Goal: Information Seeking & Learning: Learn about a topic

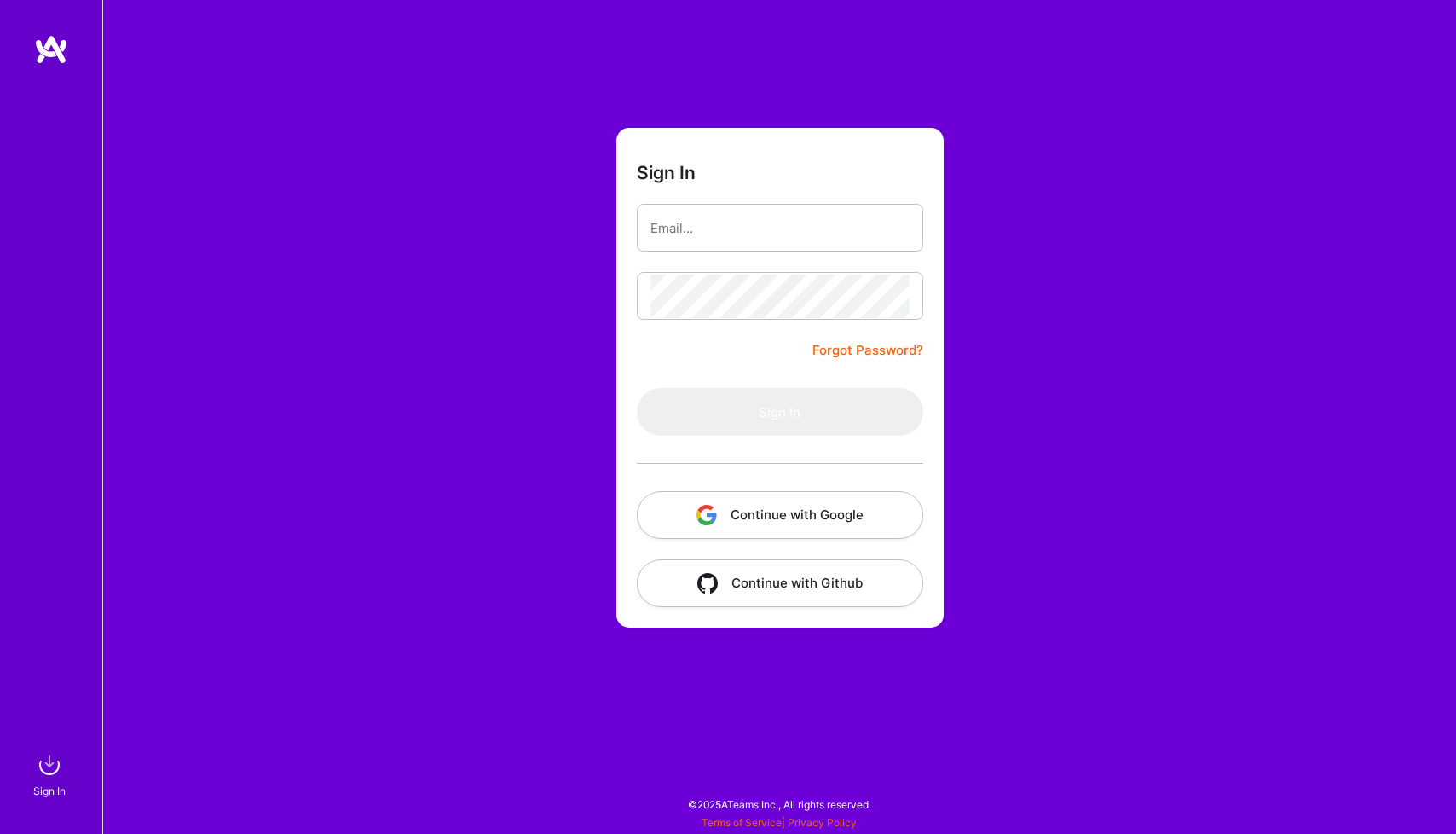
click at [862, 508] on button "Continue with Google" at bounding box center [780, 515] width 287 height 48
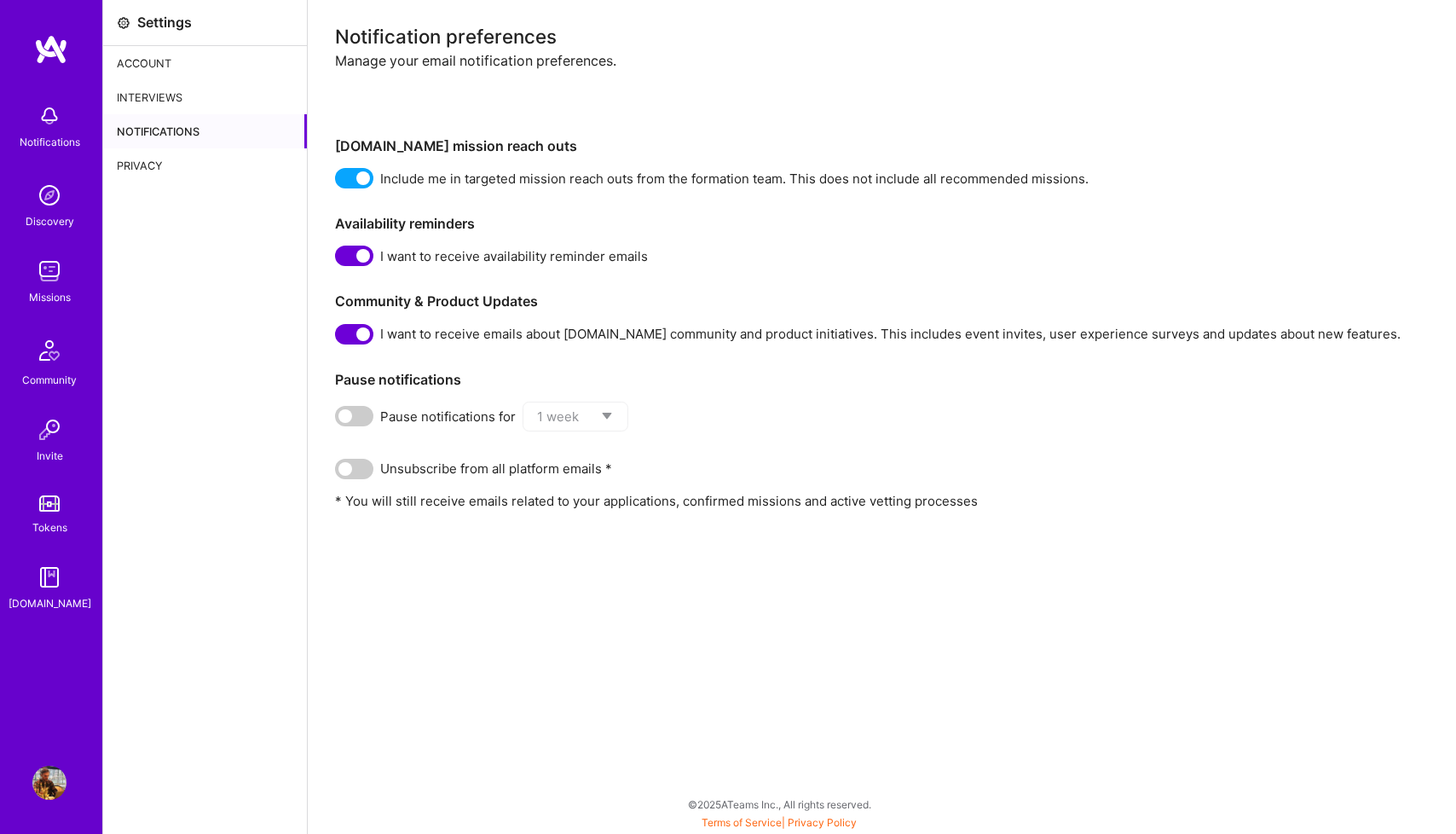
click at [48, 132] on img at bounding box center [49, 116] width 34 height 34
click at [41, 202] on img at bounding box center [49, 195] width 34 height 34
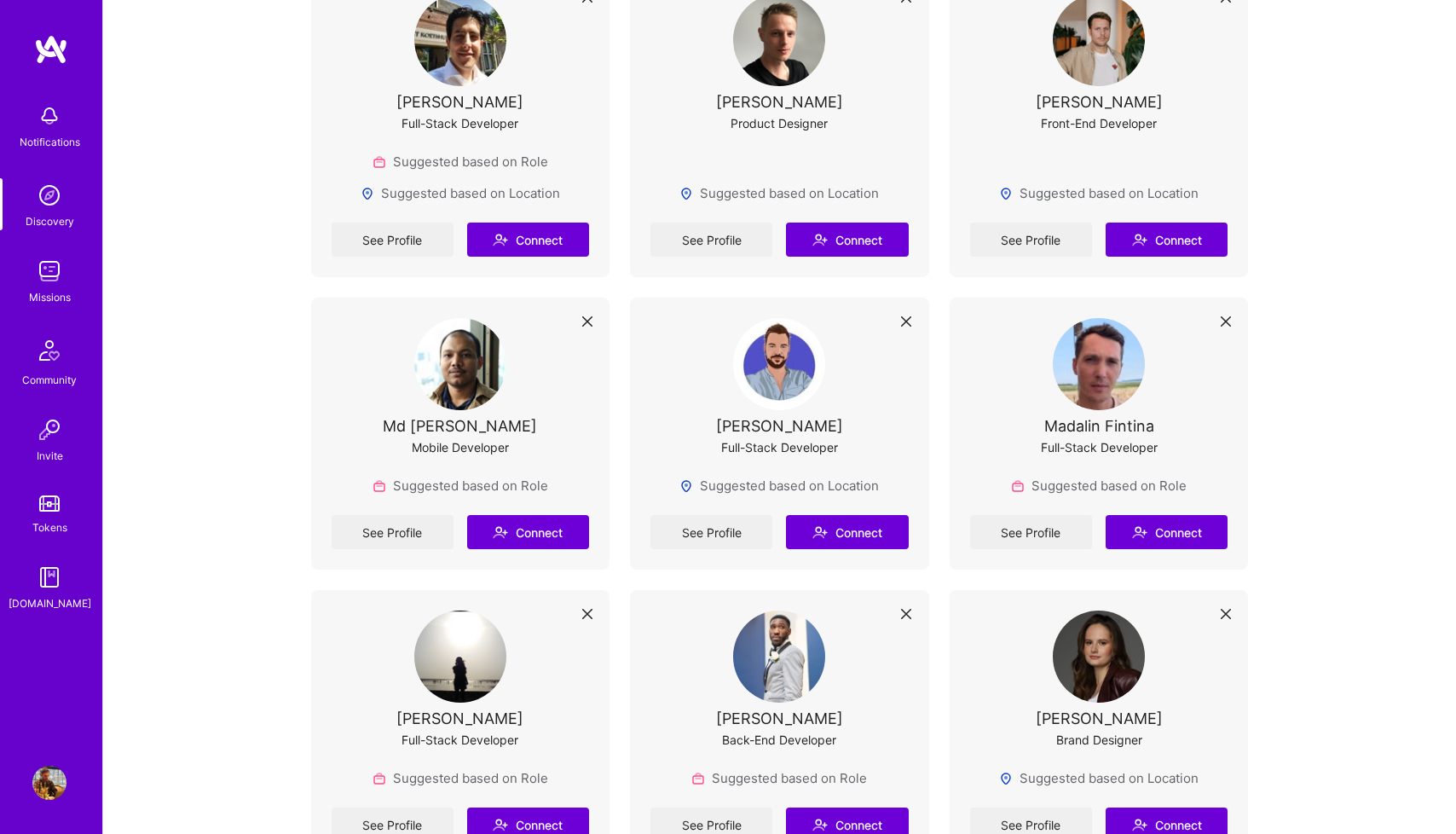
scroll to position [1504, 0]
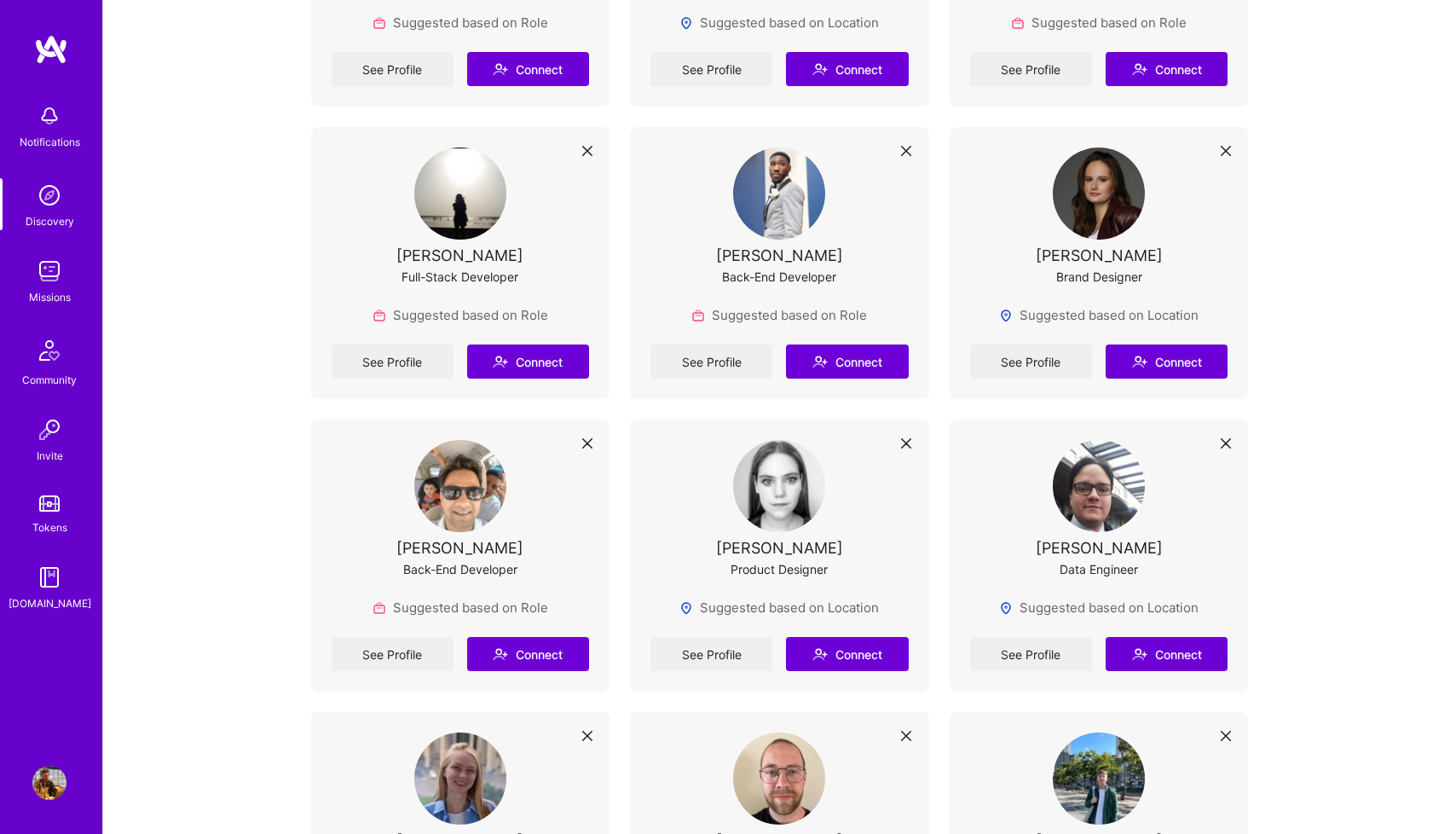
click at [37, 206] on img at bounding box center [49, 195] width 34 height 34
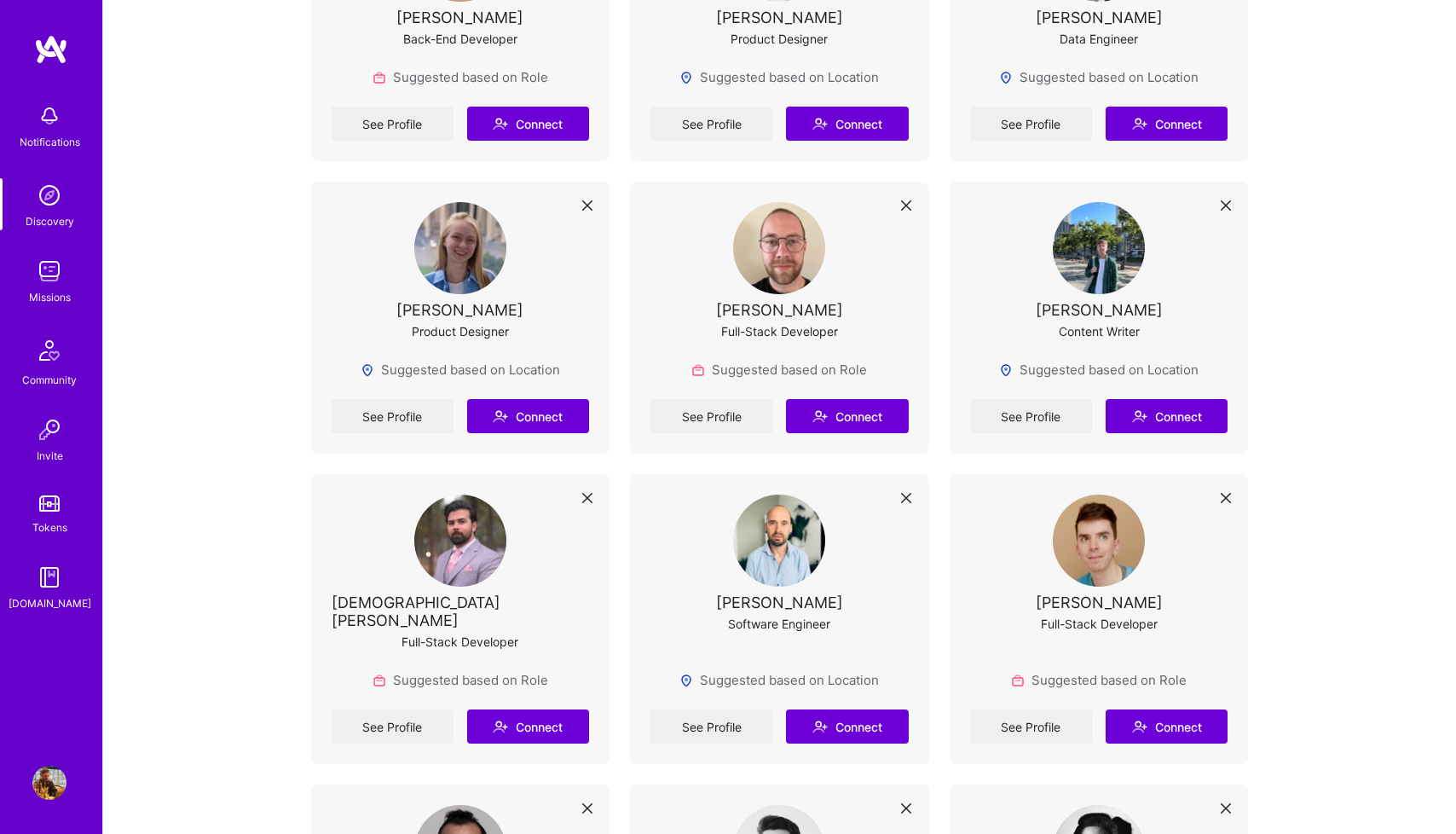
scroll to position [2036, 0]
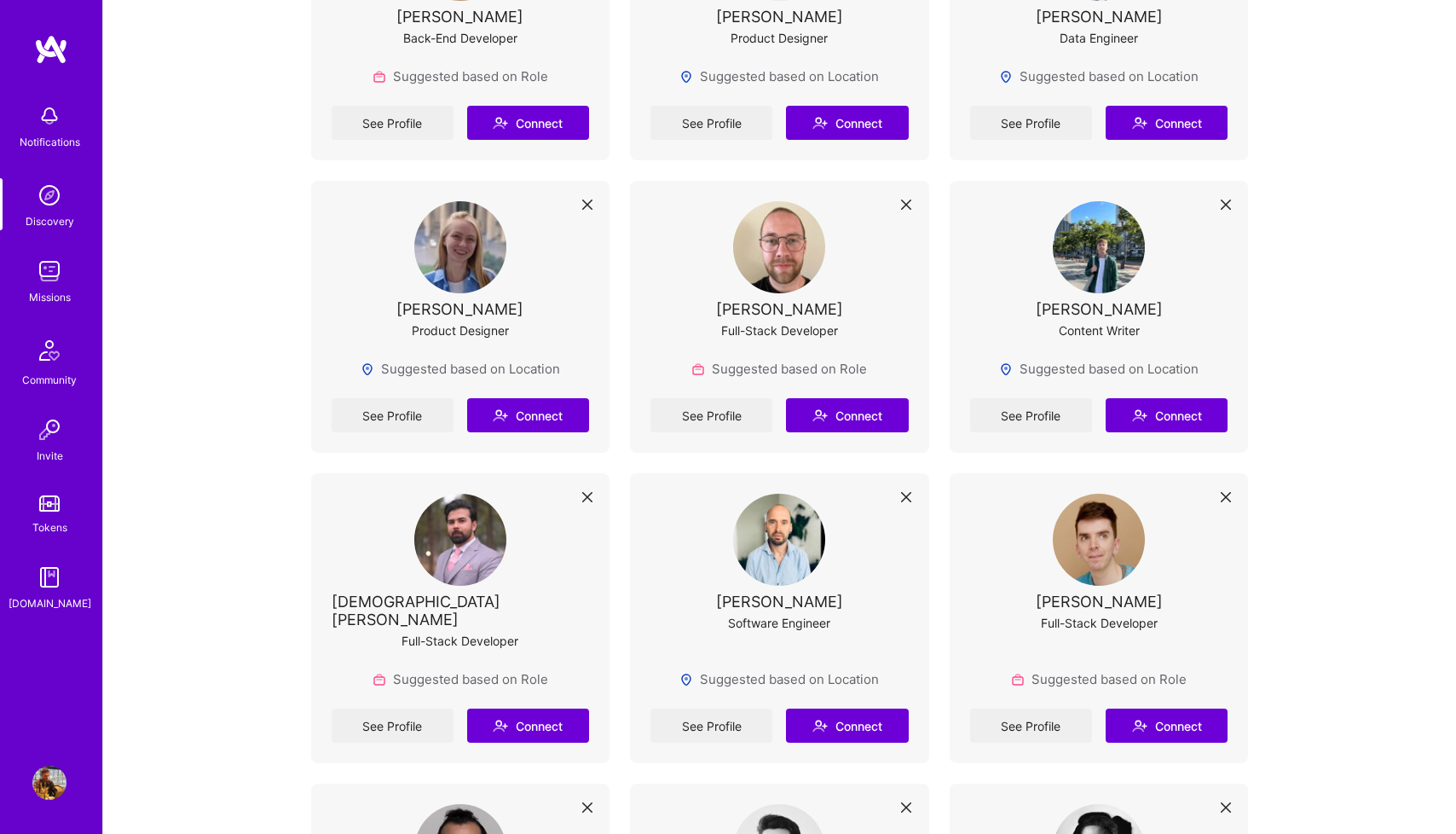
click at [40, 188] on img at bounding box center [49, 195] width 34 height 34
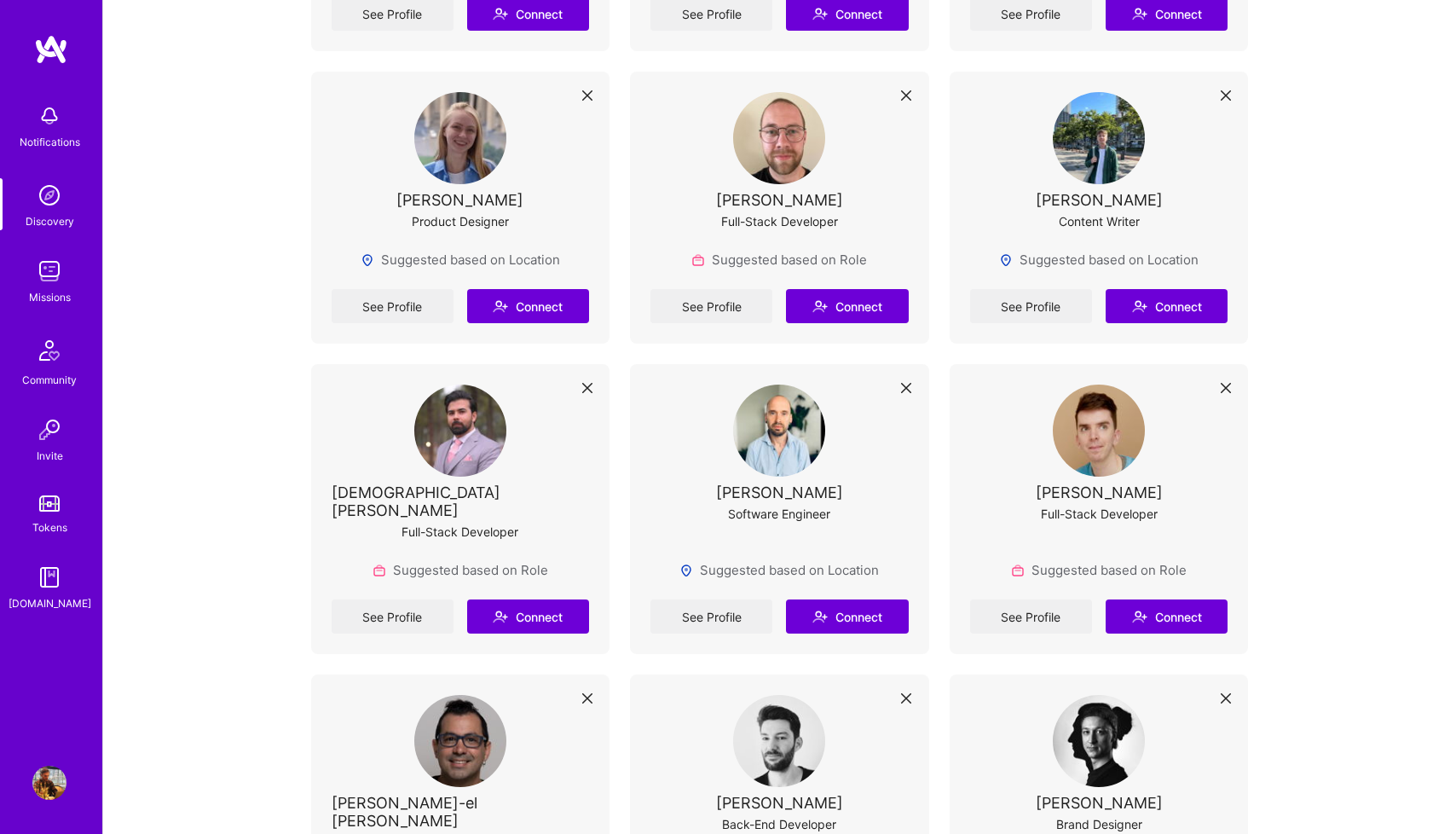
scroll to position [2302, 0]
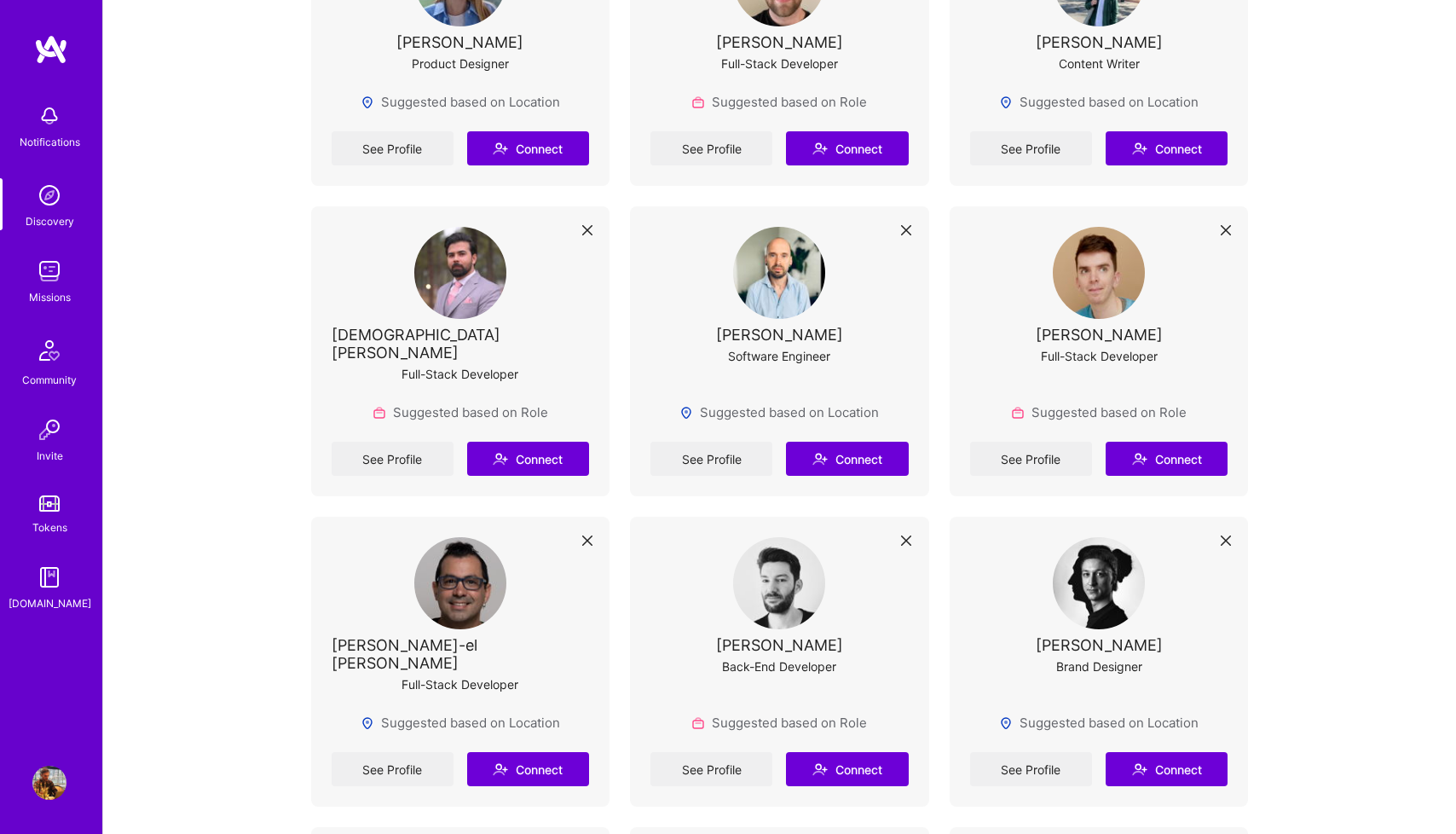
click at [39, 206] on img at bounding box center [49, 195] width 34 height 34
click at [48, 289] on div "Missions" at bounding box center [50, 297] width 41 height 17
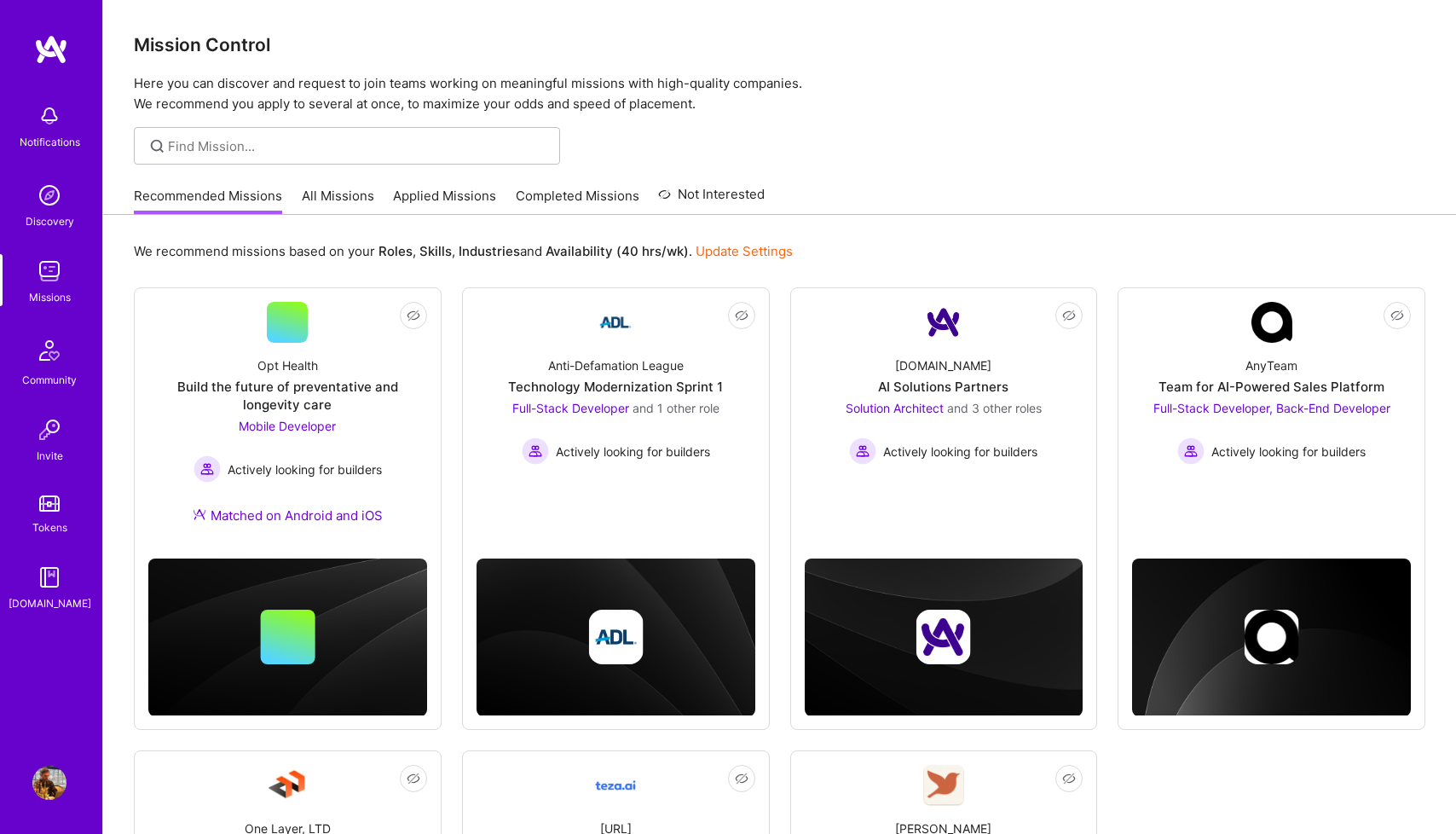
click at [50, 227] on div "Discovery" at bounding box center [50, 221] width 49 height 17
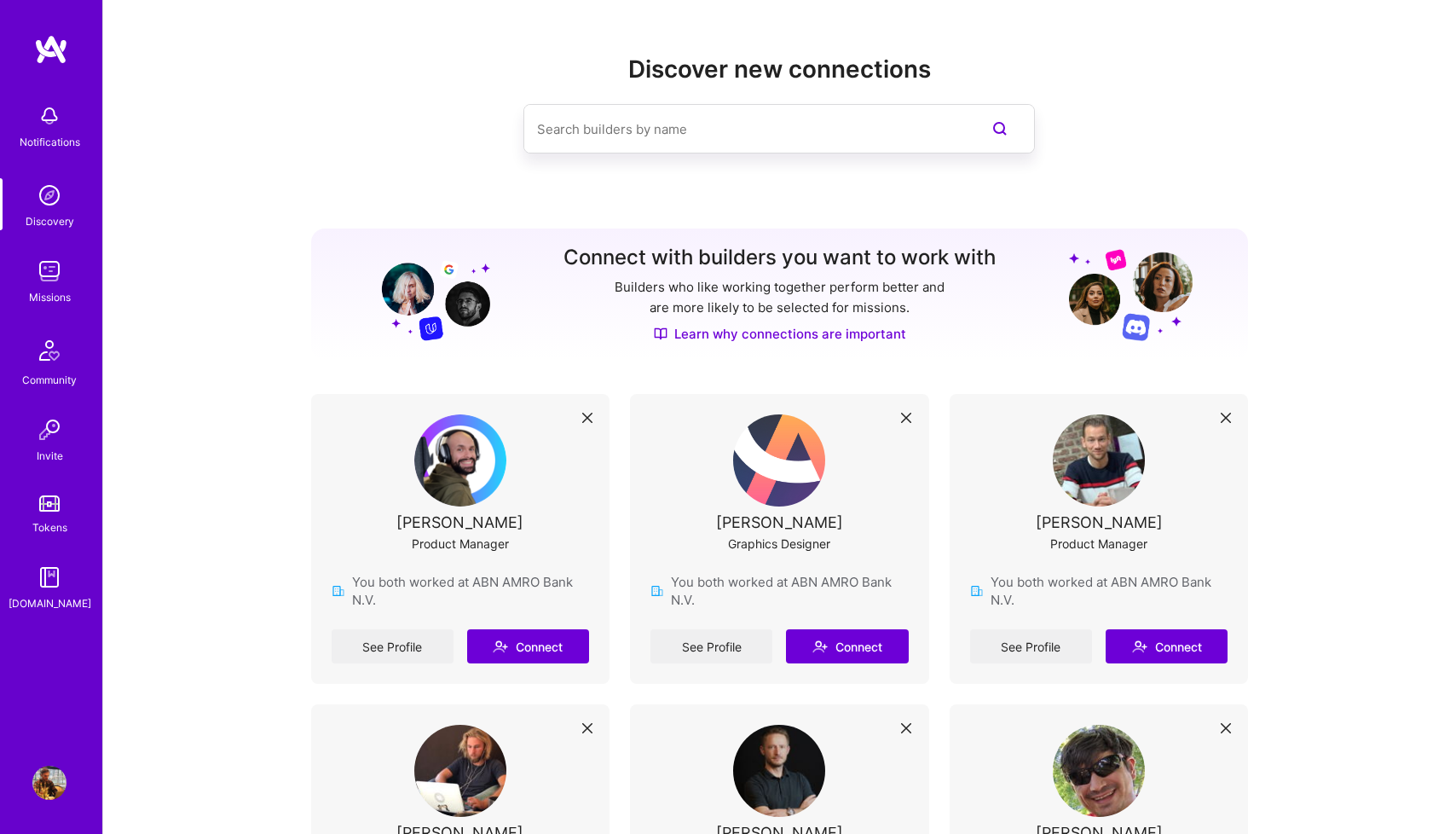
click at [52, 291] on div "Missions" at bounding box center [50, 297] width 41 height 17
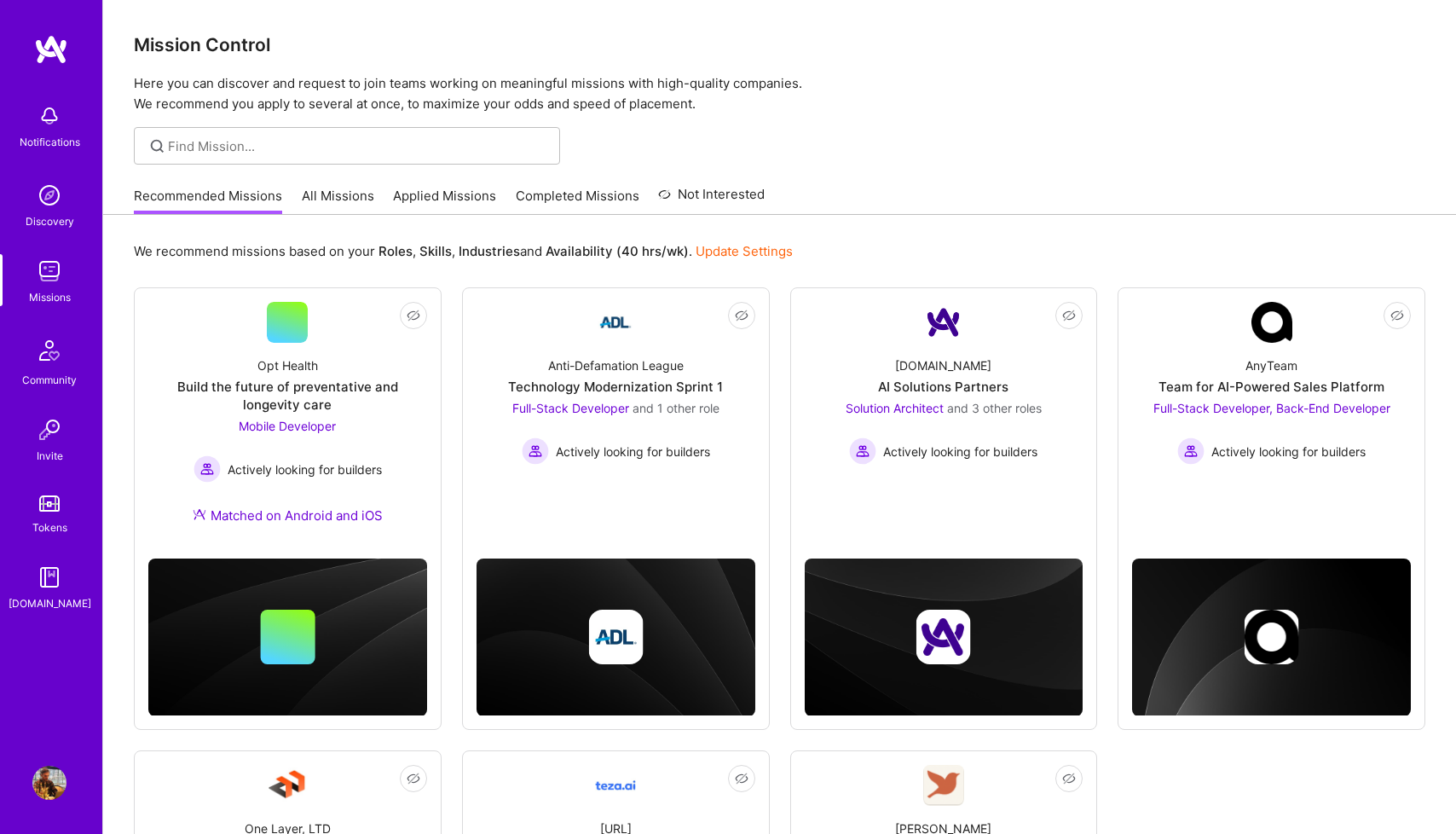
click at [348, 195] on link "All Missions" at bounding box center [337, 200] width 73 height 29
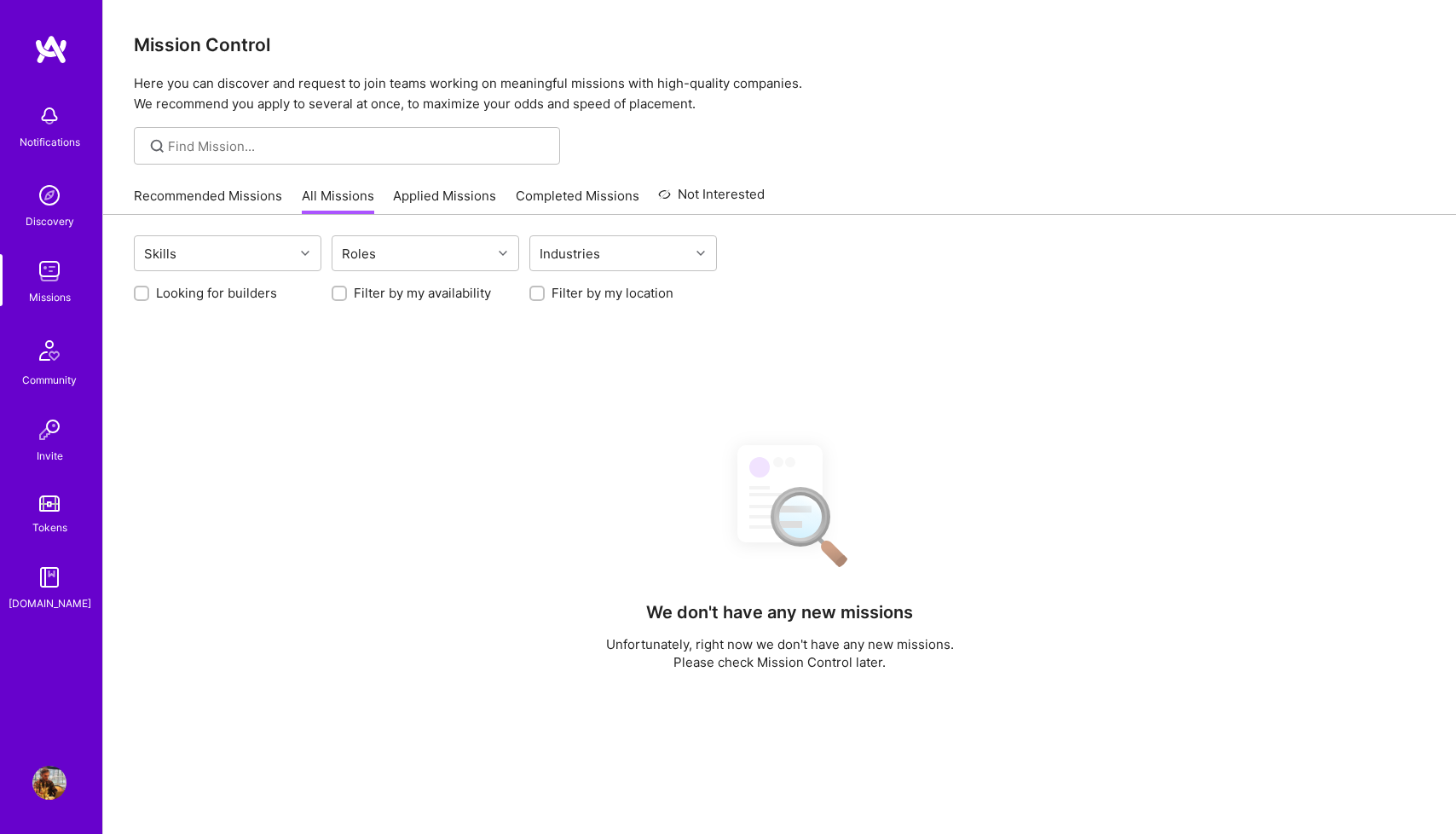
click at [209, 202] on link "Recommended Missions" at bounding box center [208, 200] width 148 height 29
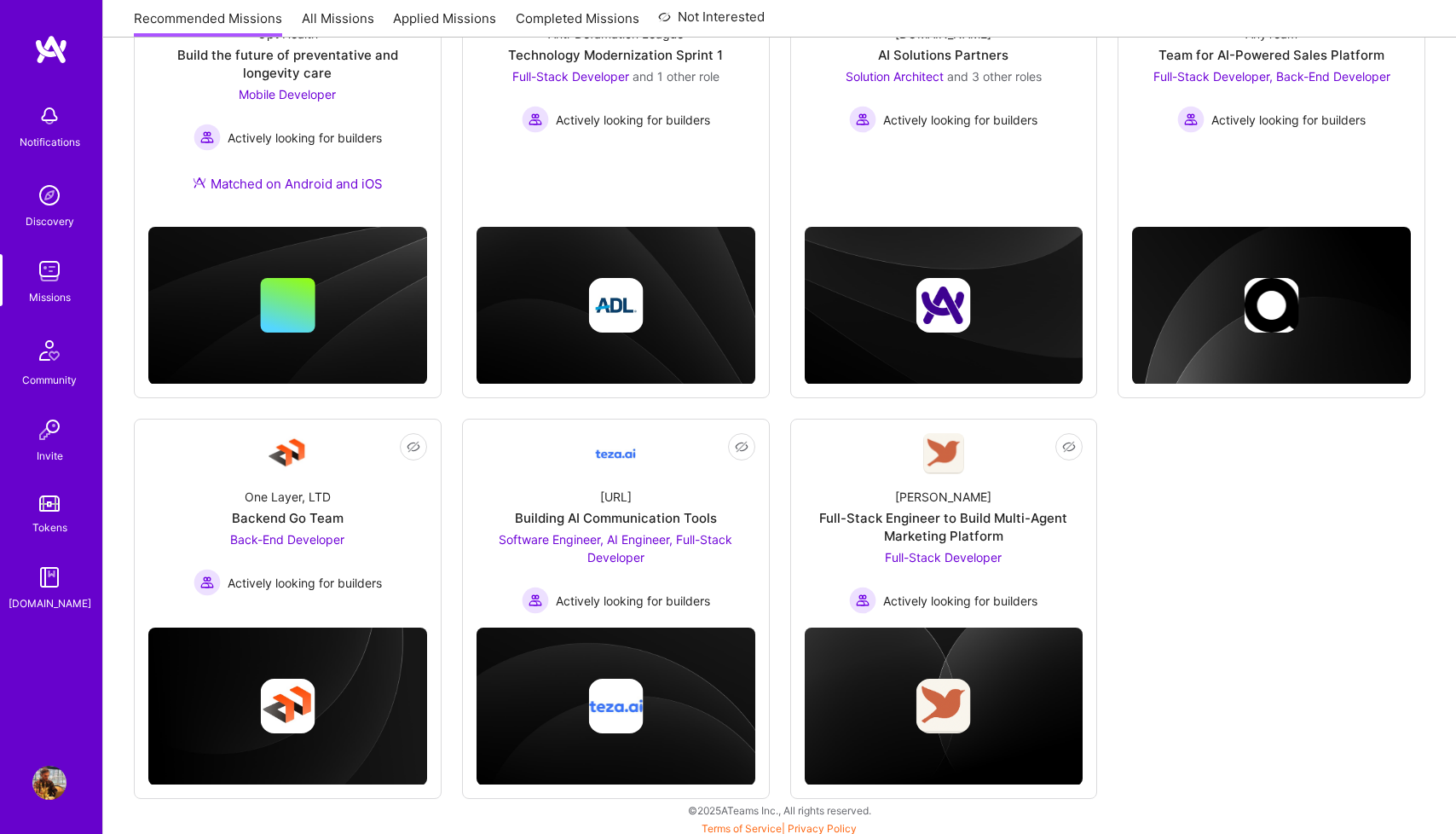
scroll to position [337, 0]
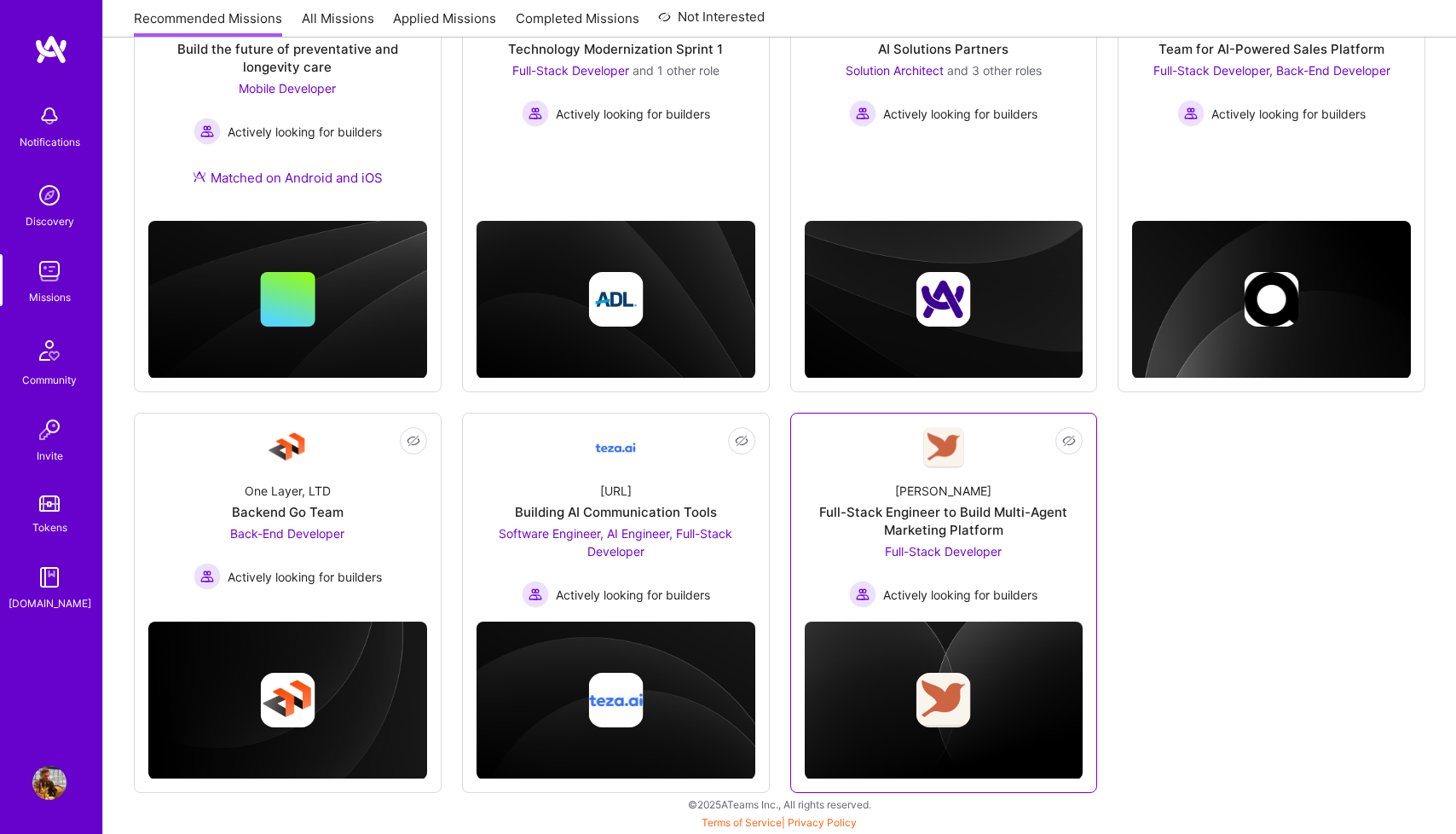
click at [865, 441] on link "Not Interested [PERSON_NAME] Full-Stack Engineer to Build Multi-Agent Marketing…" at bounding box center [944, 518] width 279 height 181
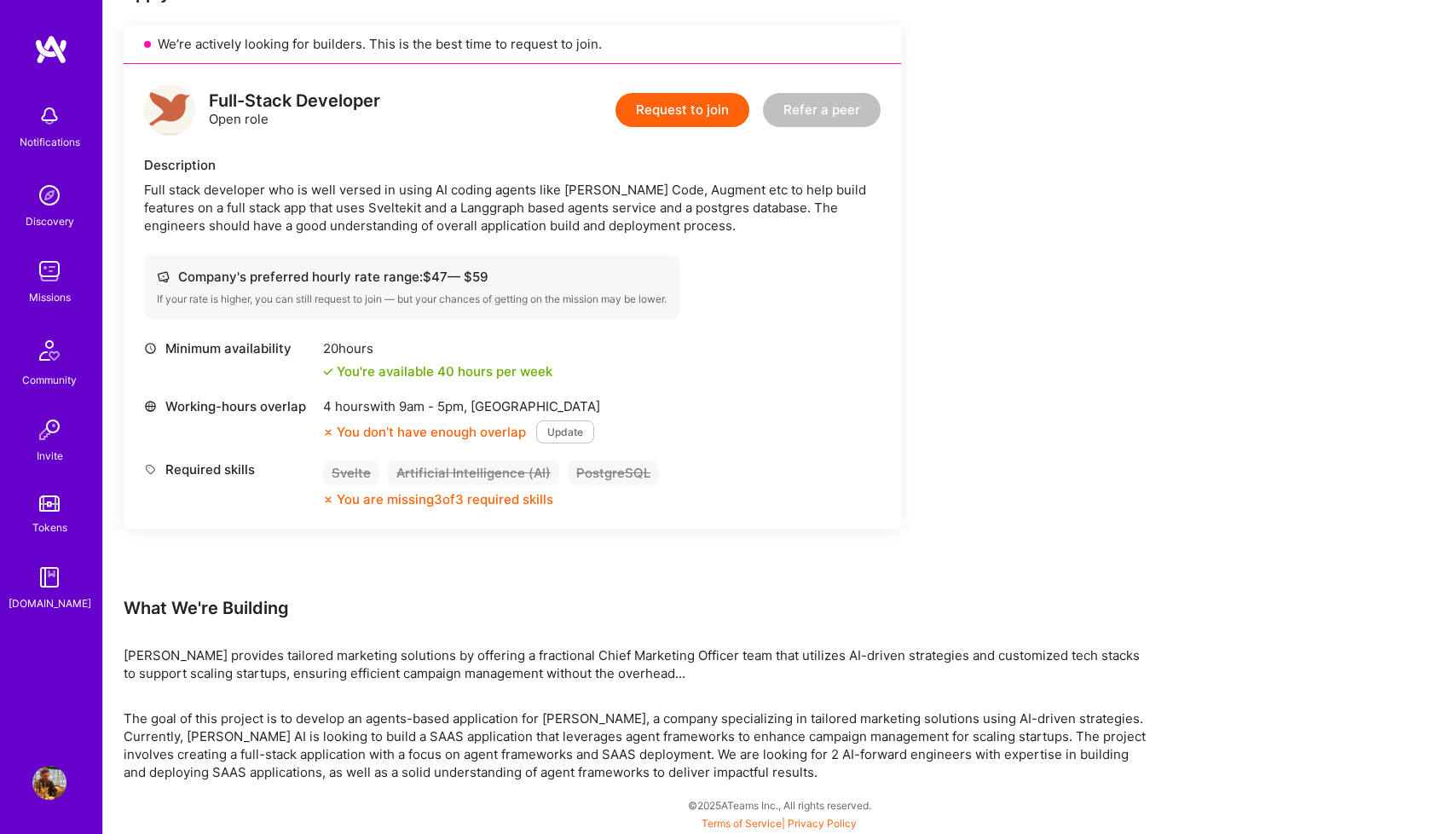
scroll to position [375, 0]
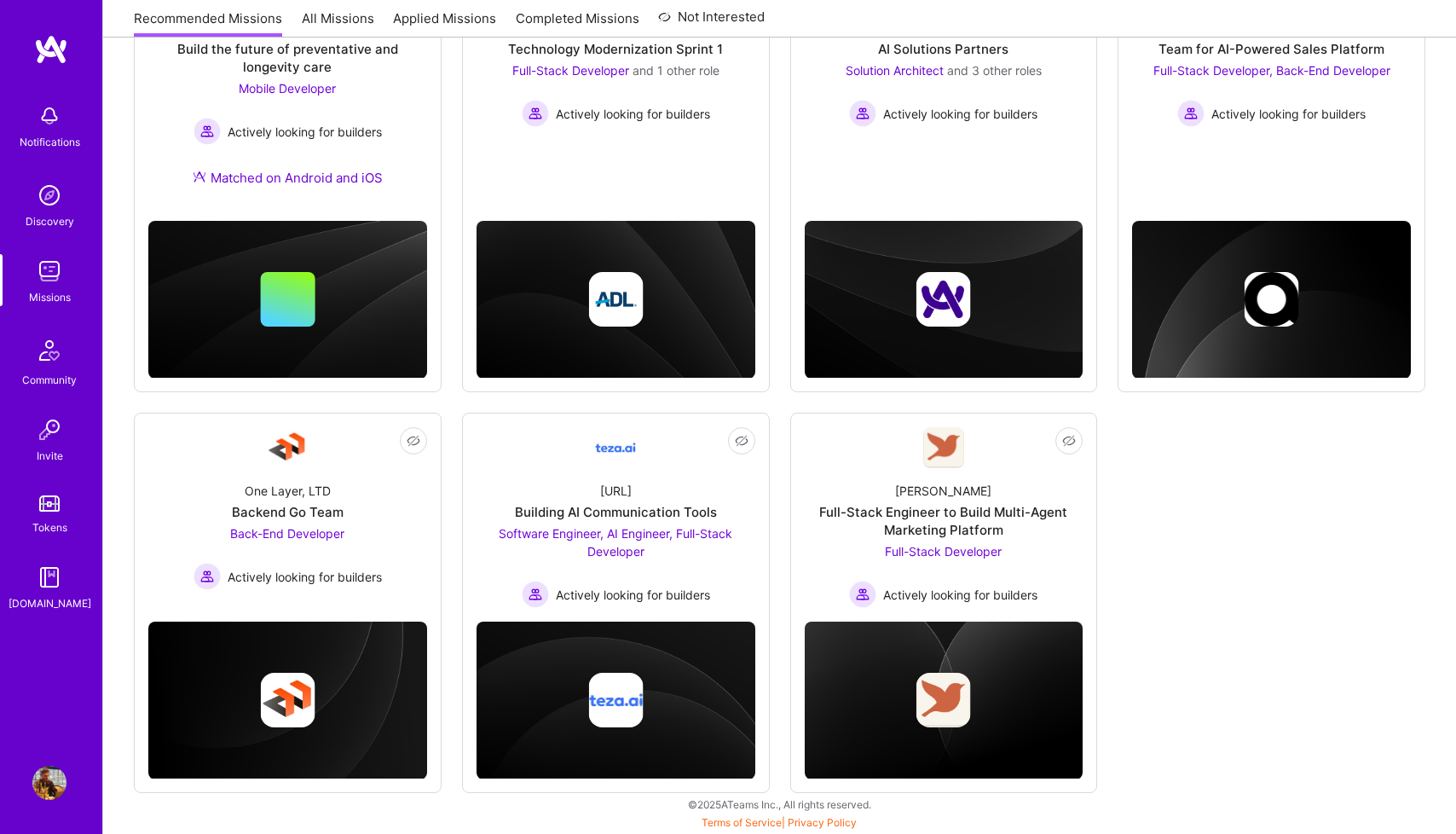
scroll to position [337, 0]
click at [422, 504] on div "One Layer, LTD Backend Go Team Back-End Developer Actively looking for builders" at bounding box center [287, 529] width 279 height 122
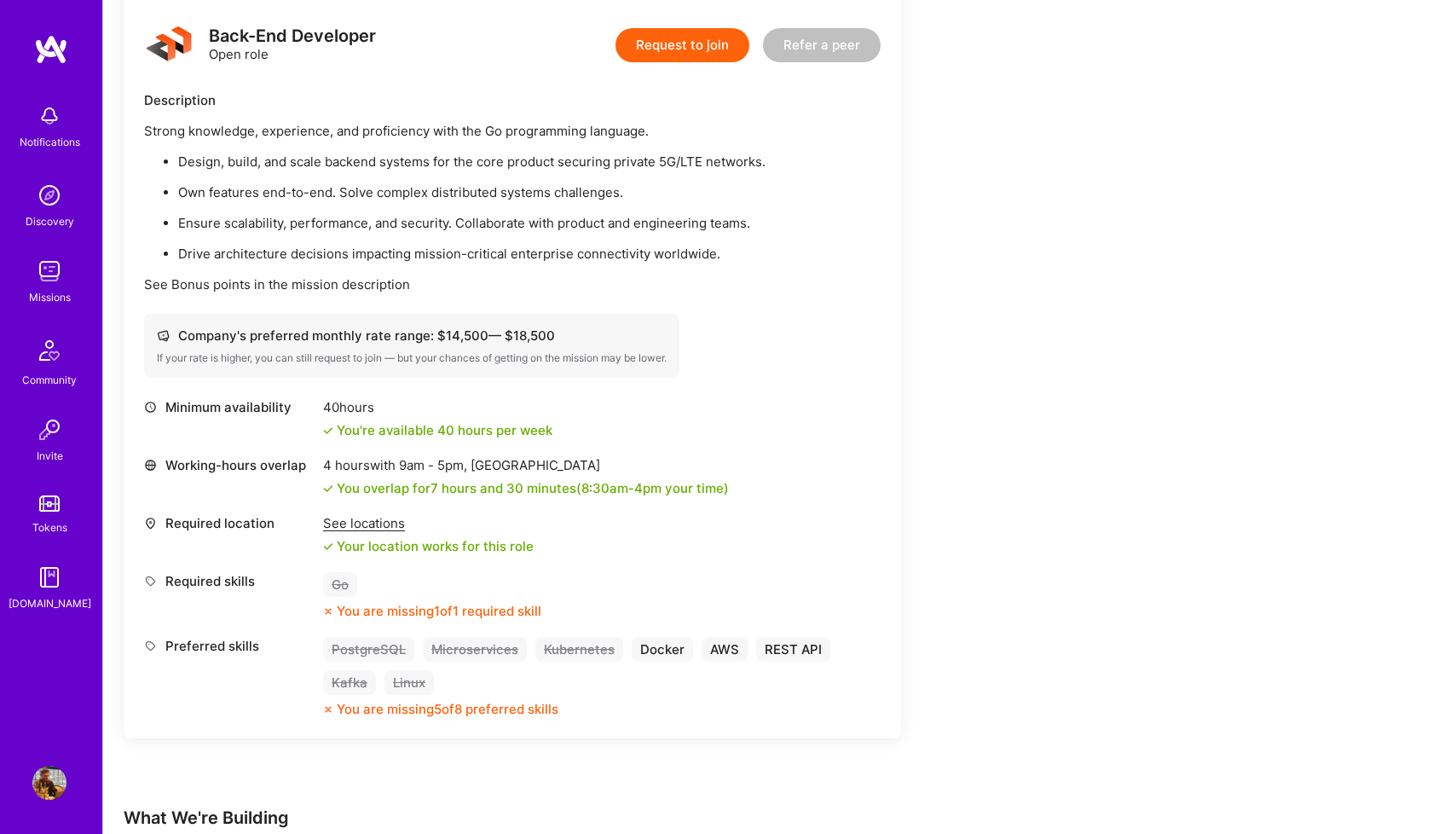
scroll to position [451, 0]
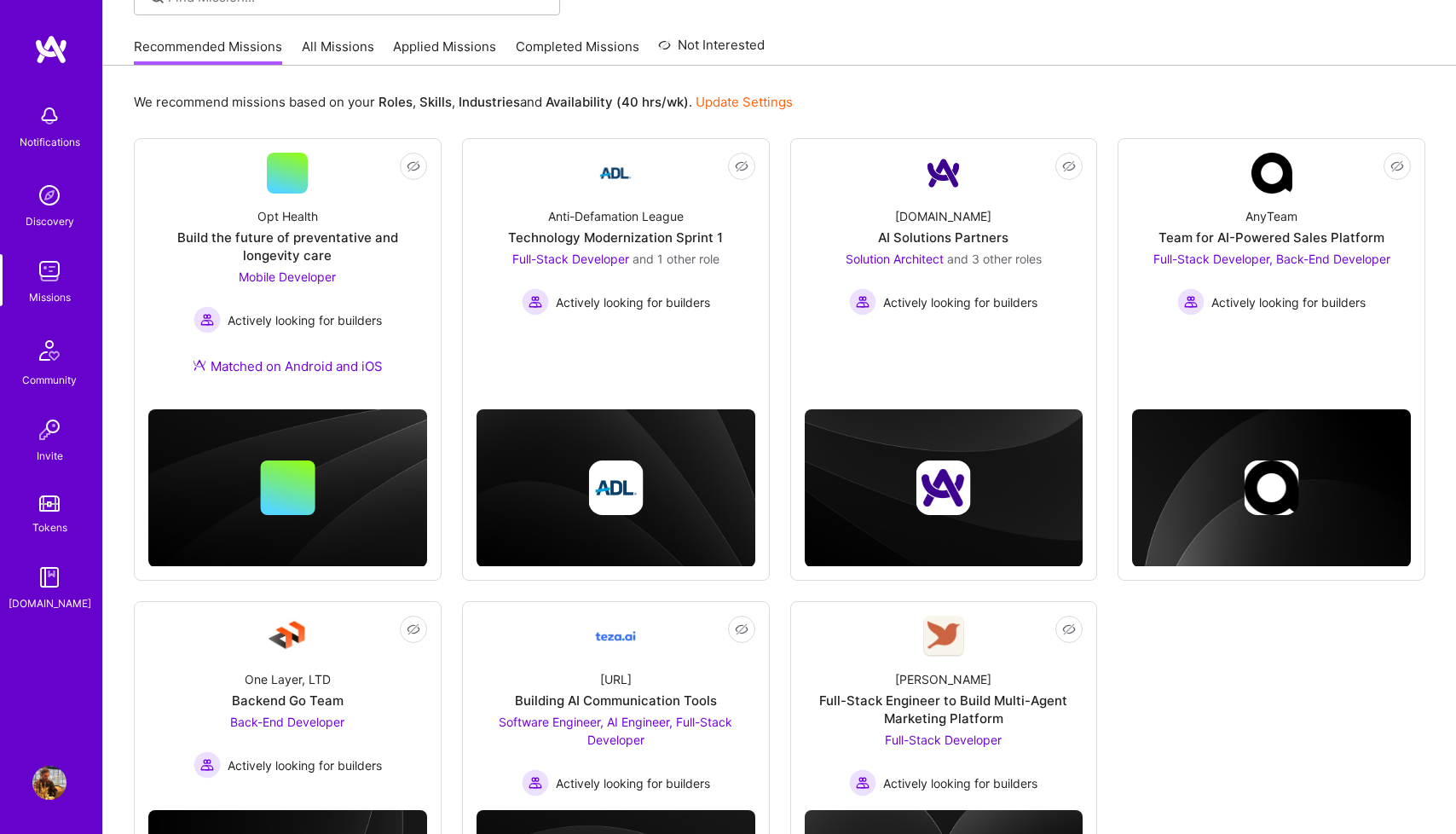
scroll to position [148, 0]
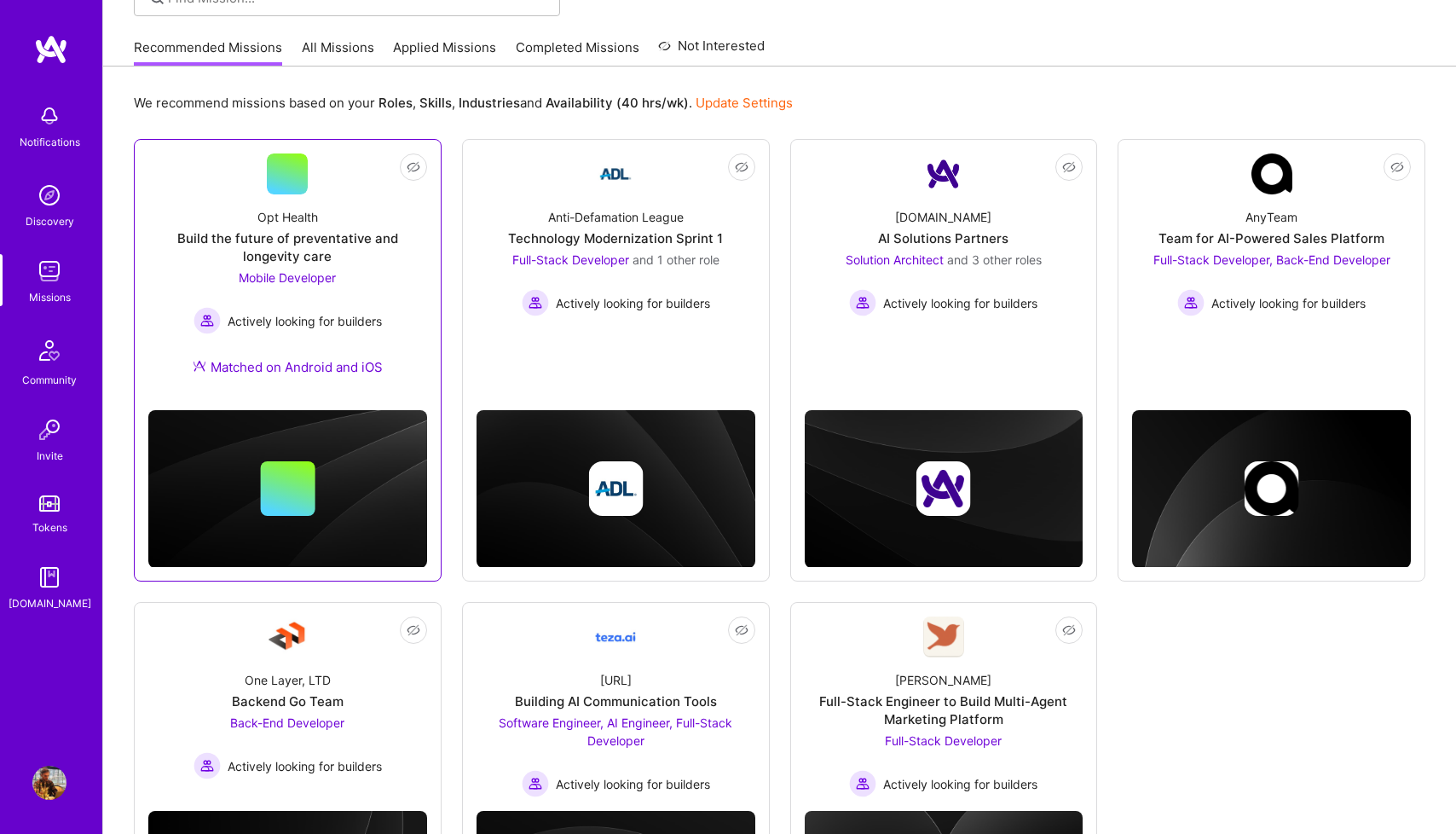
click at [419, 323] on div "Opt Health Build the future of preventative and longevity care Mobile Developer…" at bounding box center [287, 295] width 279 height 202
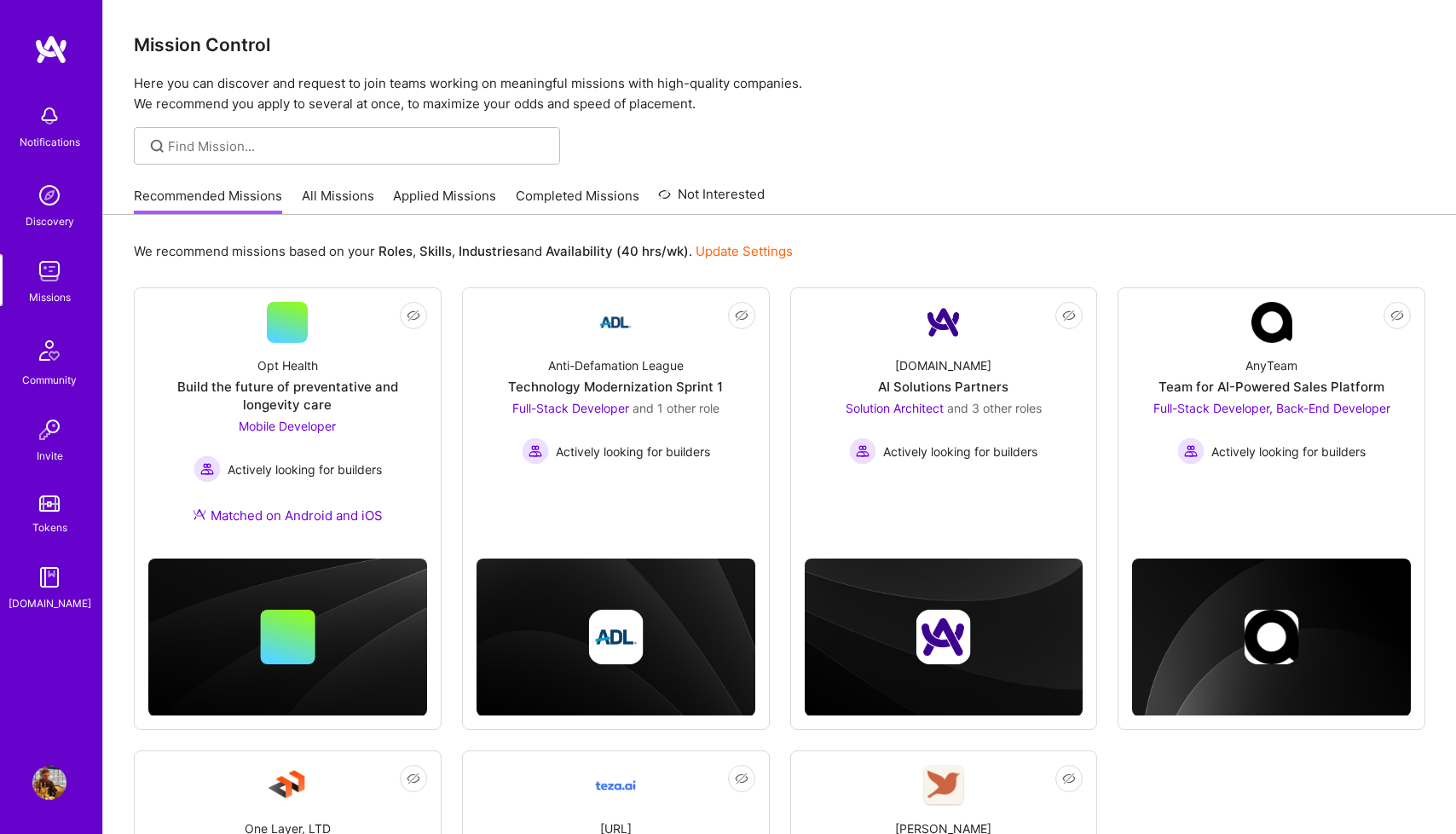
scroll to position [148, 0]
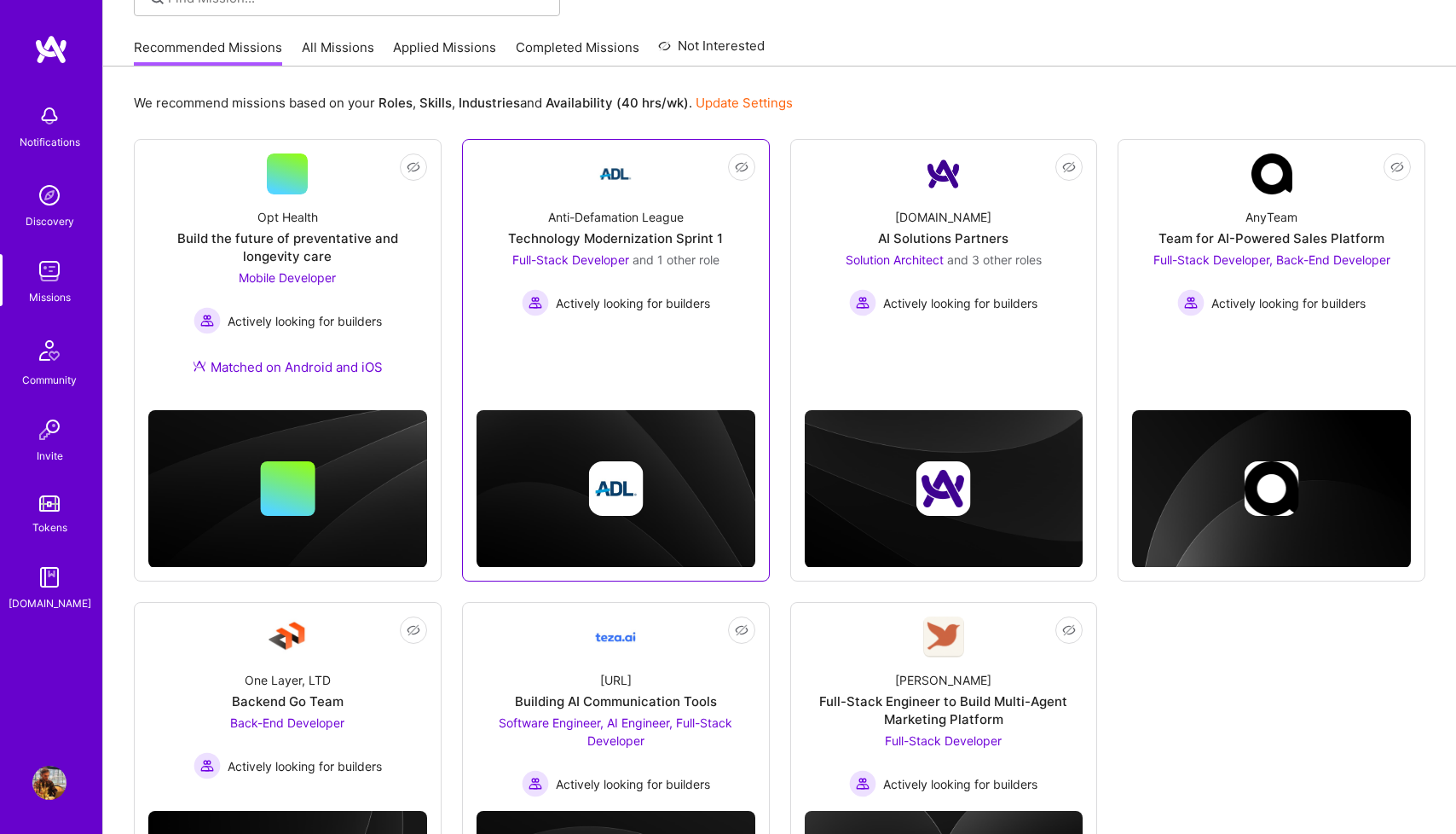
click at [592, 311] on span "Actively looking for builders" at bounding box center [633, 303] width 154 height 17
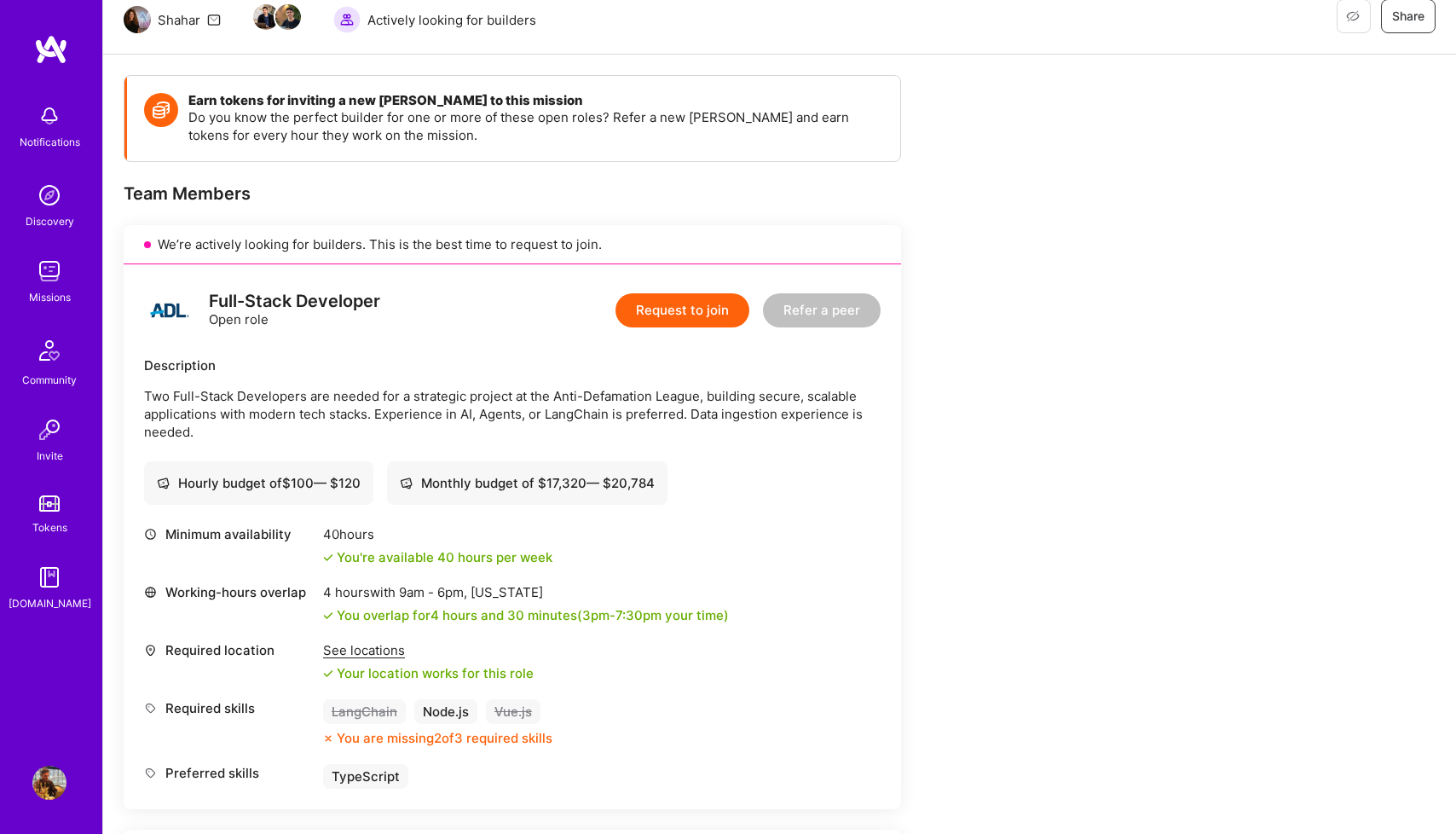
scroll to position [186, 0]
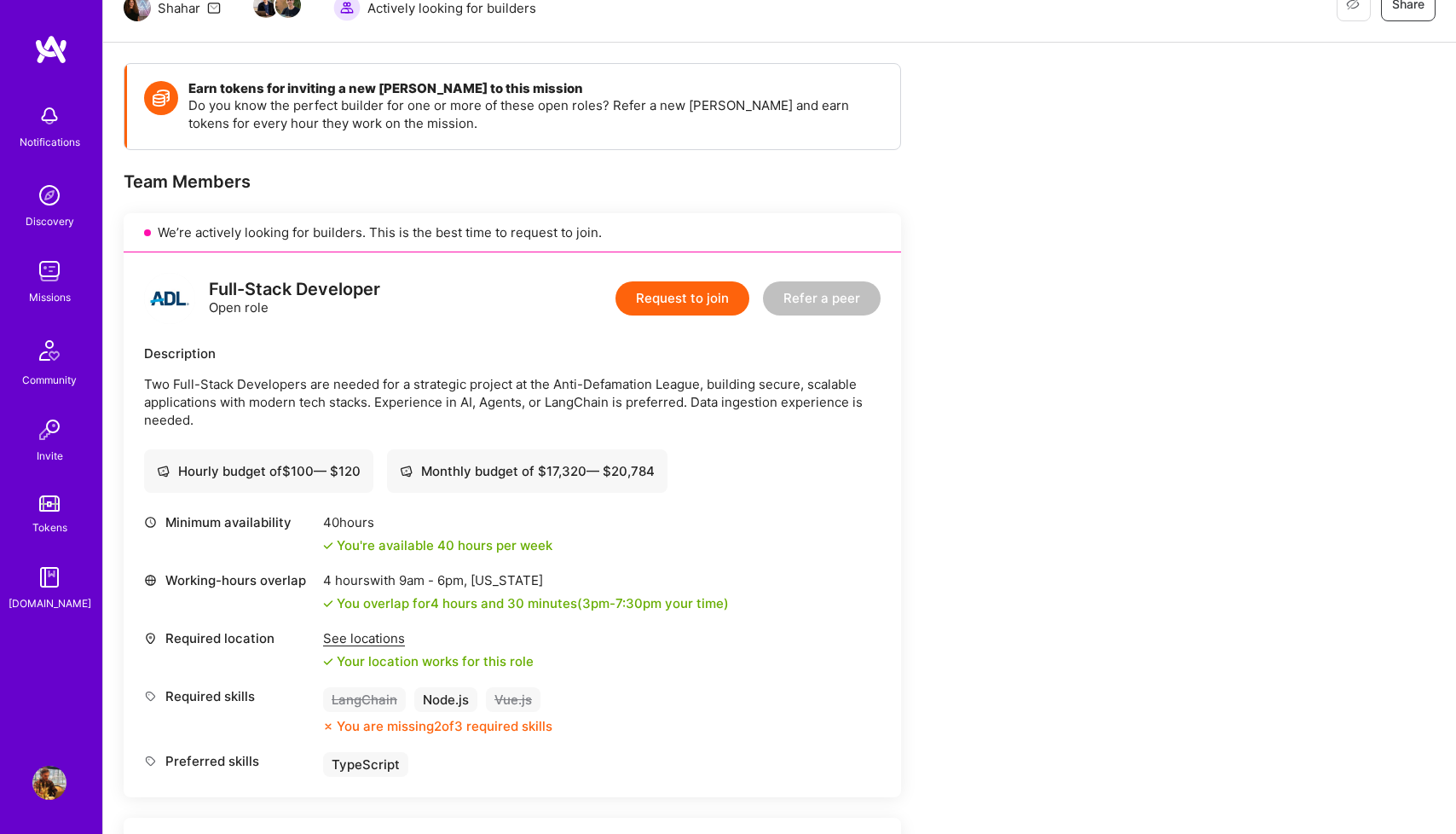
click at [606, 405] on p "Two Full-Stack Developers are needed for a strategic project at the Anti-Defama…" at bounding box center [512, 402] width 736 height 53
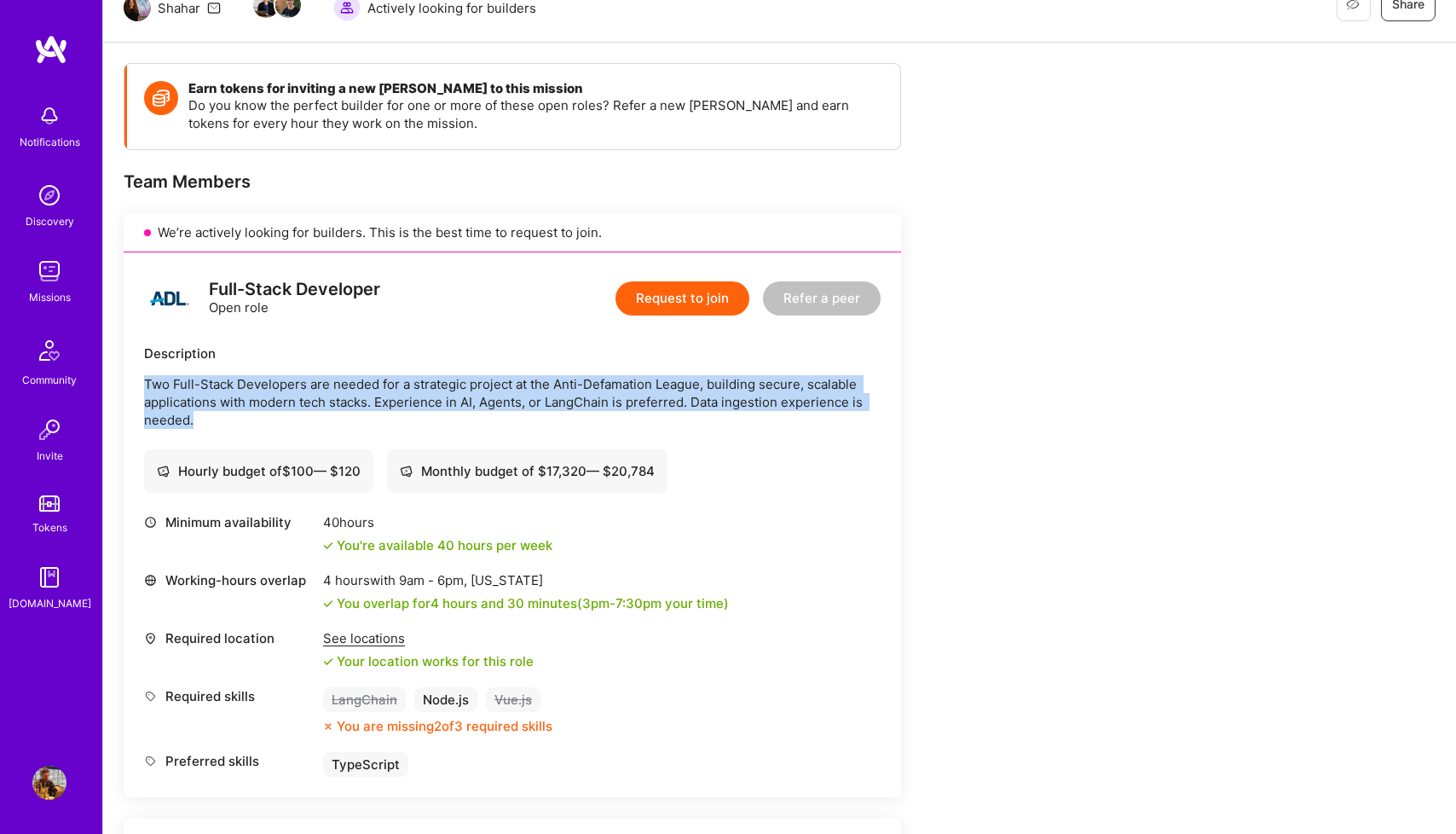
click at [606, 405] on p "Two Full-Stack Developers are needed for a strategic project at the Anti-Defama…" at bounding box center [512, 402] width 736 height 53
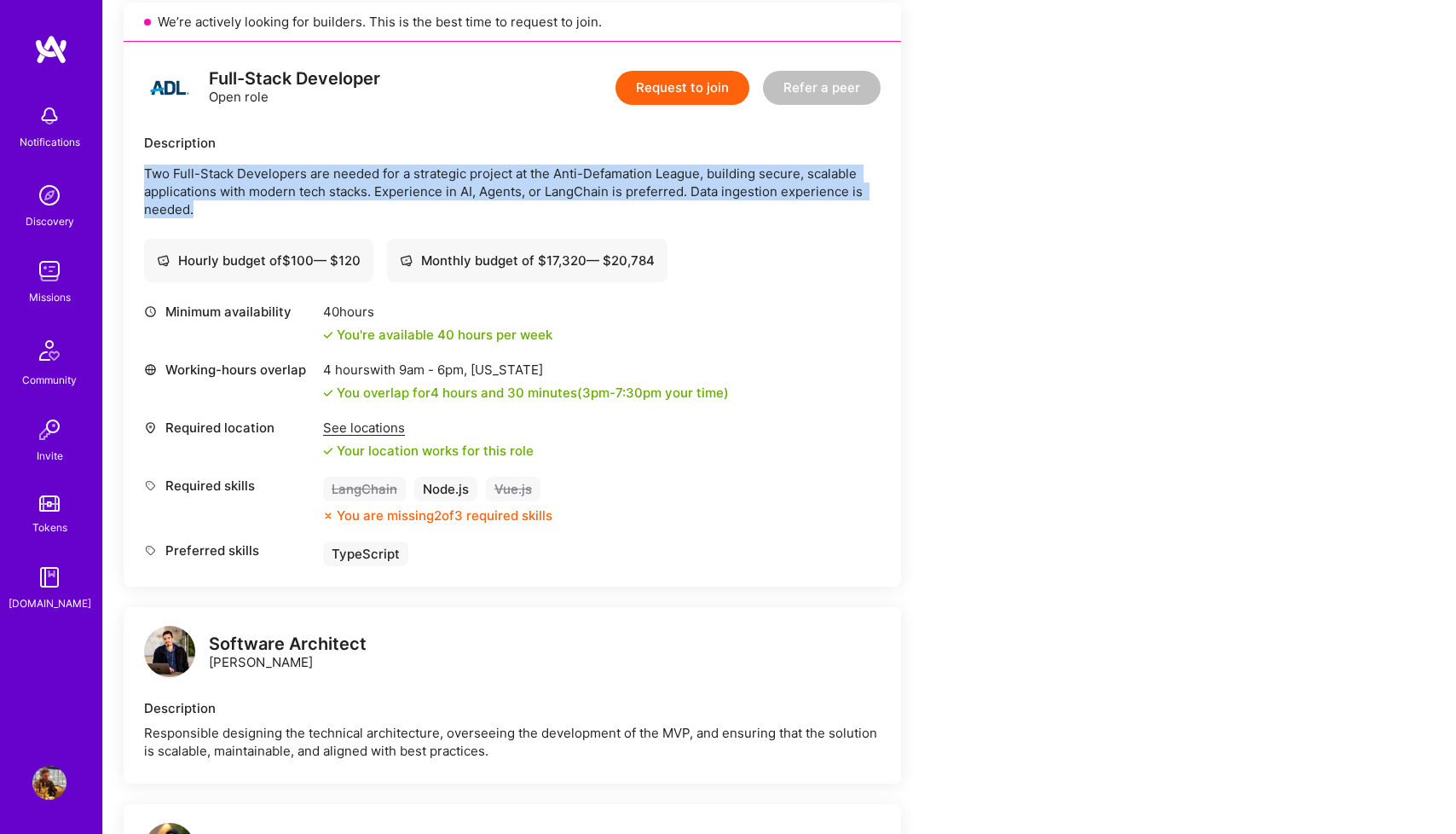
scroll to position [394, 0]
click at [490, 204] on p "Two Full-Stack Developers are needed for a strategic project at the Anti-Defama…" at bounding box center [512, 193] width 736 height 53
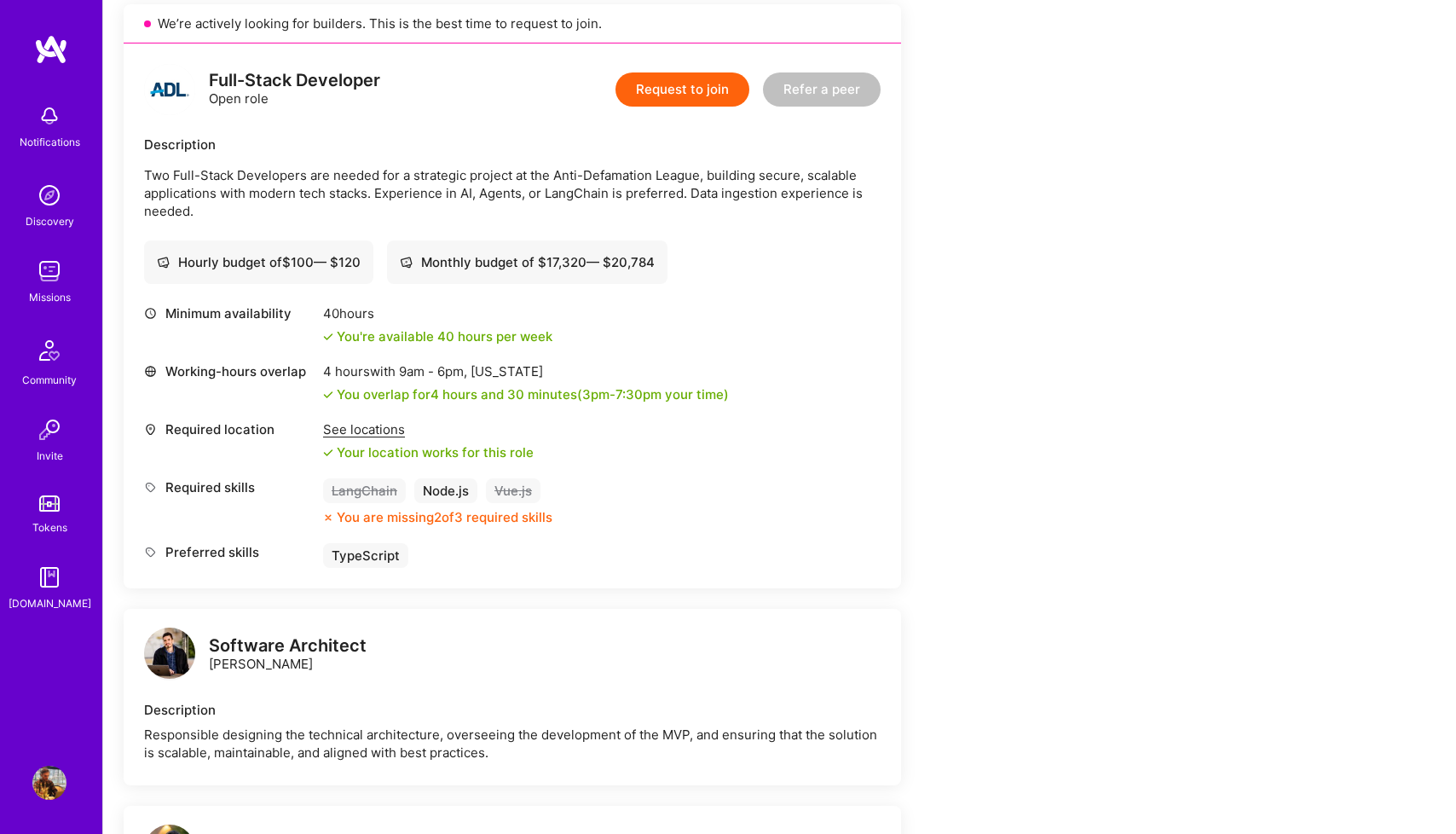
click at [490, 204] on p "Two Full-Stack Developers are needed for a strategic project at the Anti-Defama…" at bounding box center [512, 193] width 736 height 53
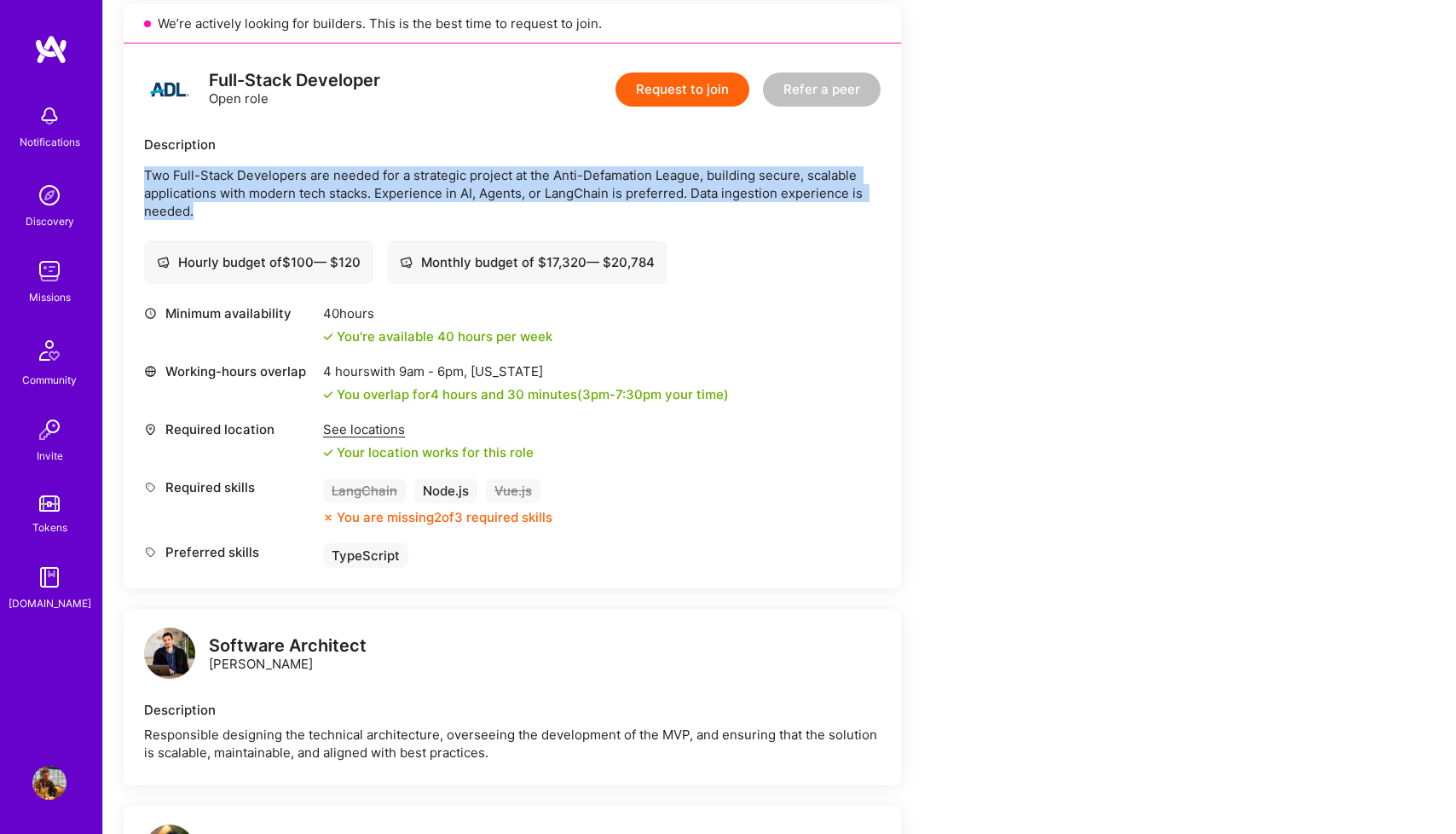
click at [490, 204] on p "Two Full-Stack Developers are needed for a strategic project at the Anti-Defama…" at bounding box center [512, 193] width 736 height 53
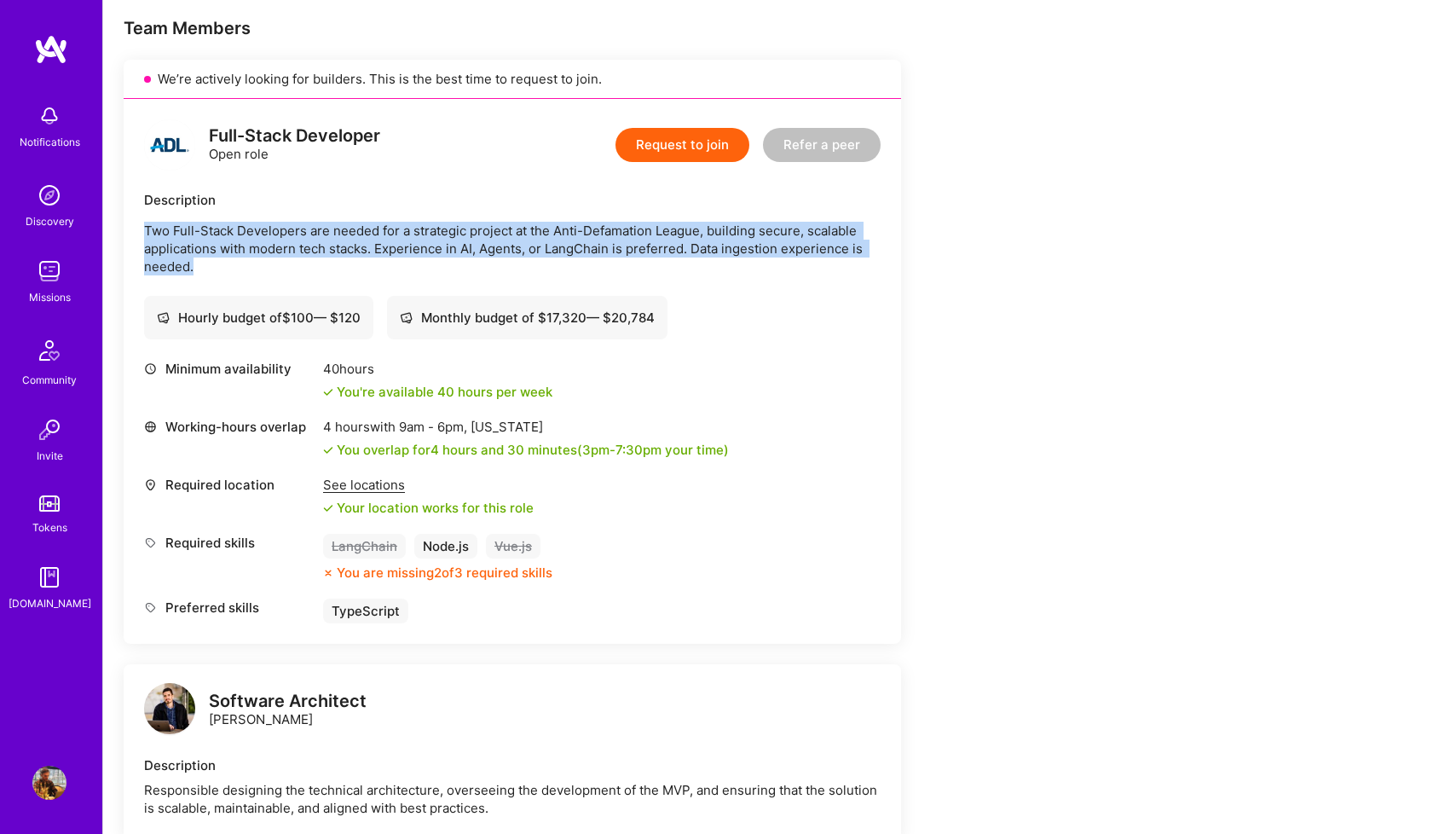
scroll to position [327, 0]
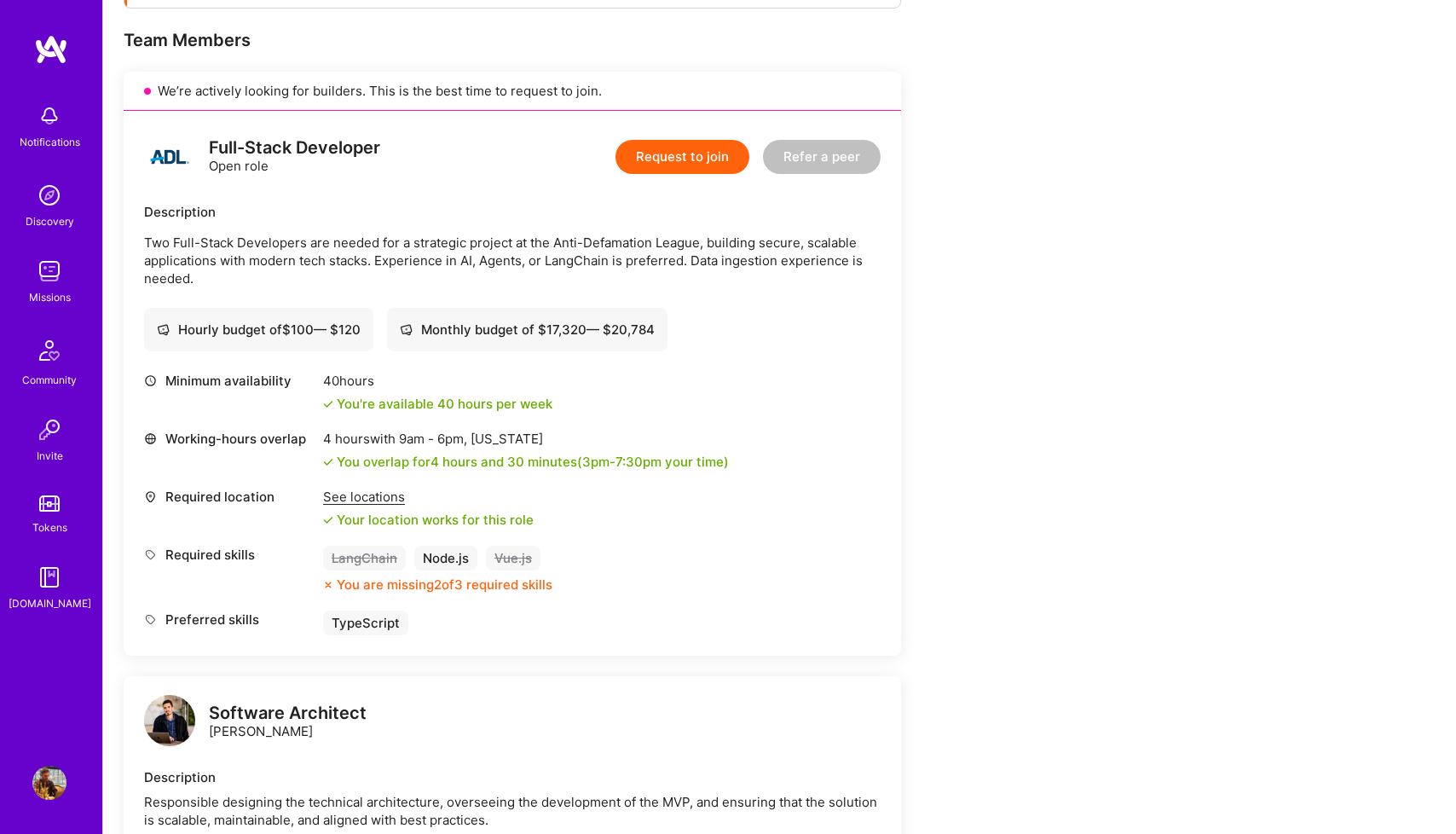
click at [461, 328] on div "Monthly budget of $ 17,320 — $ 20,784" at bounding box center [527, 329] width 255 height 17
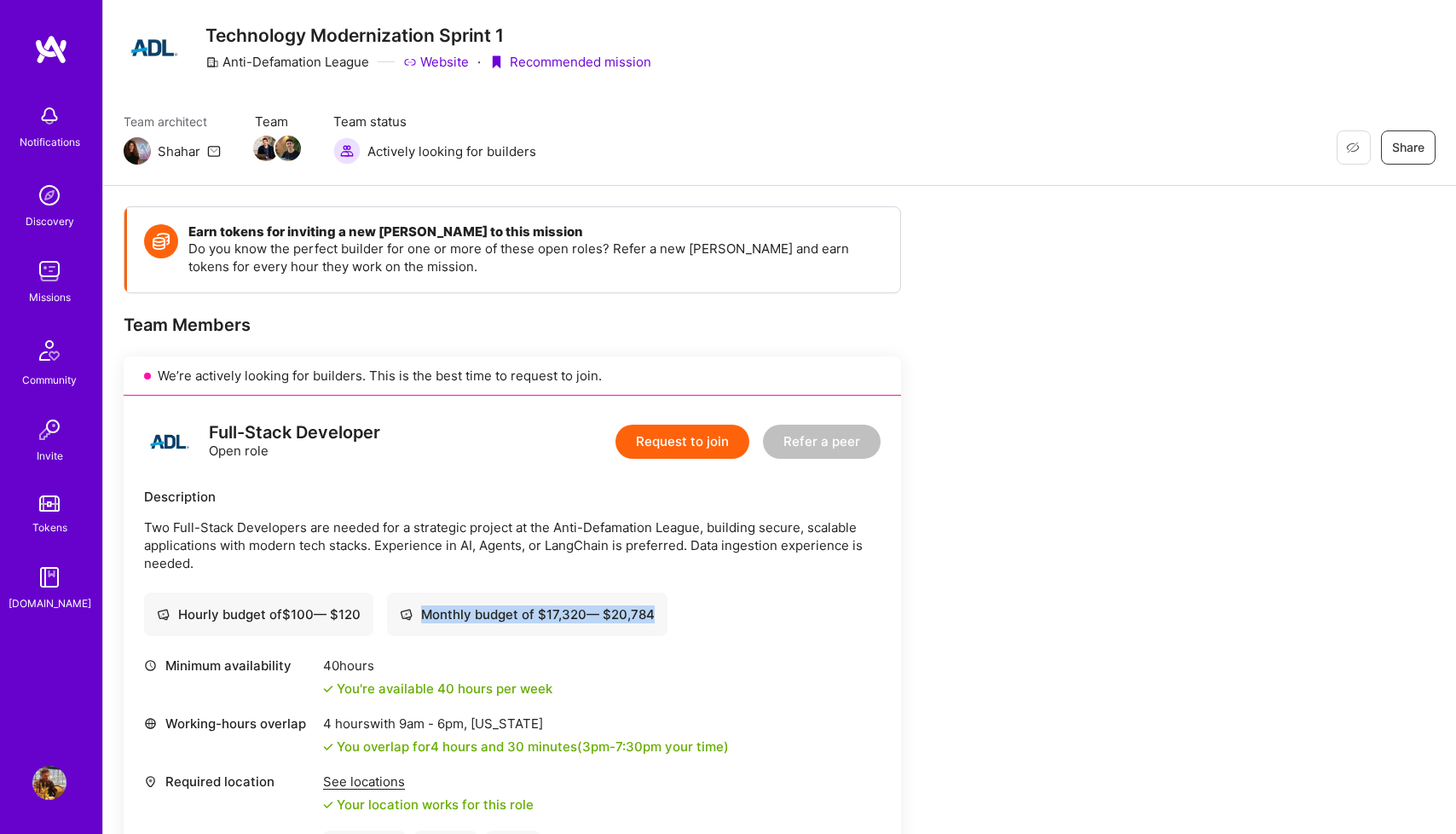
scroll to position [0, 0]
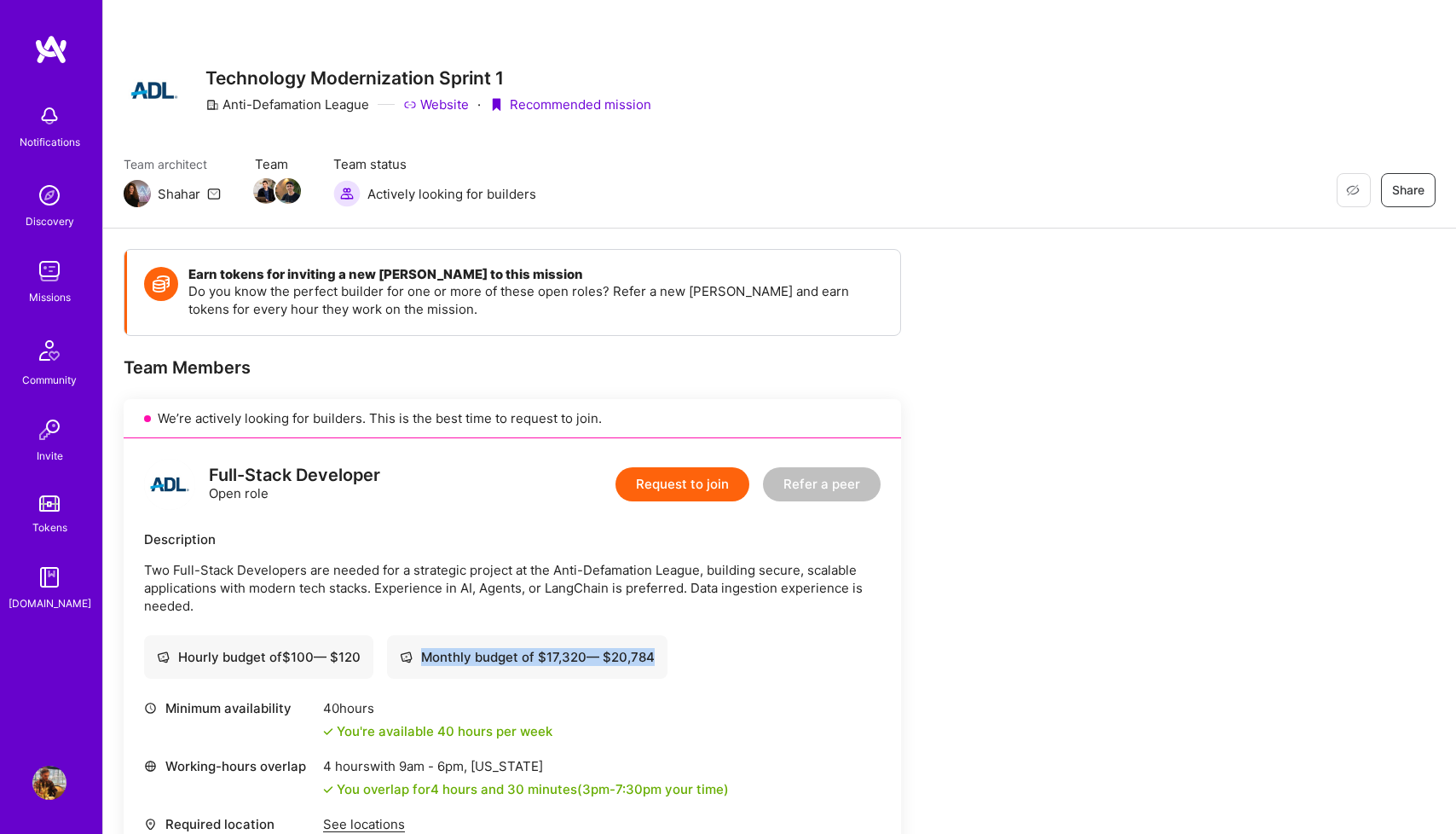
click at [431, 97] on link "Website" at bounding box center [436, 104] width 65 height 17
